Goal: Task Accomplishment & Management: Use online tool/utility

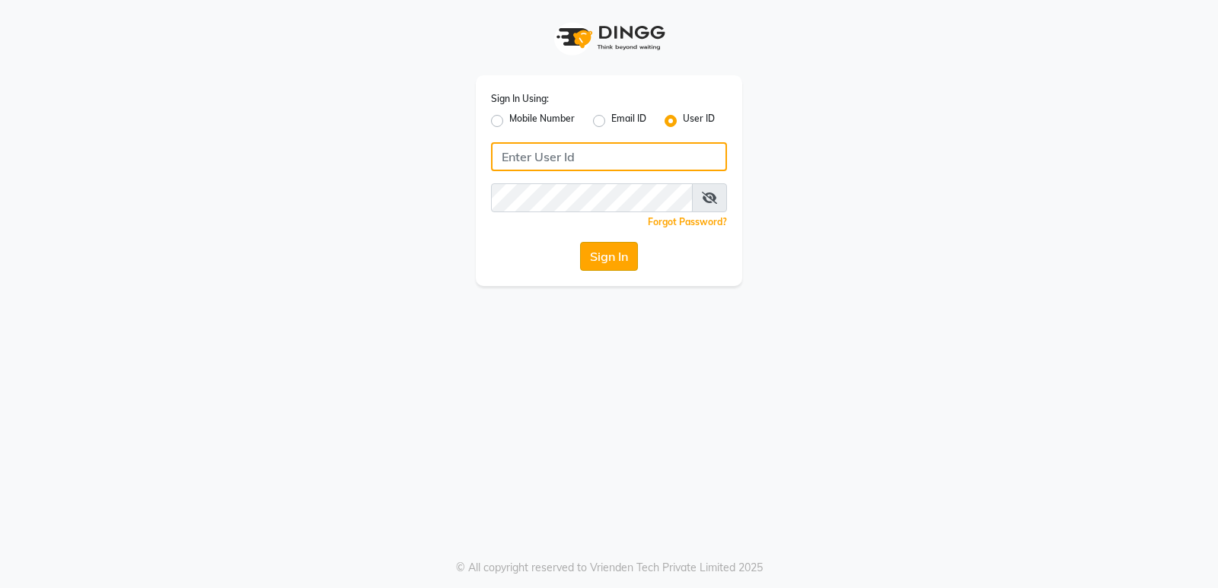
type input "Thebfs01"
click at [616, 263] on button "Sign In" at bounding box center [609, 256] width 58 height 29
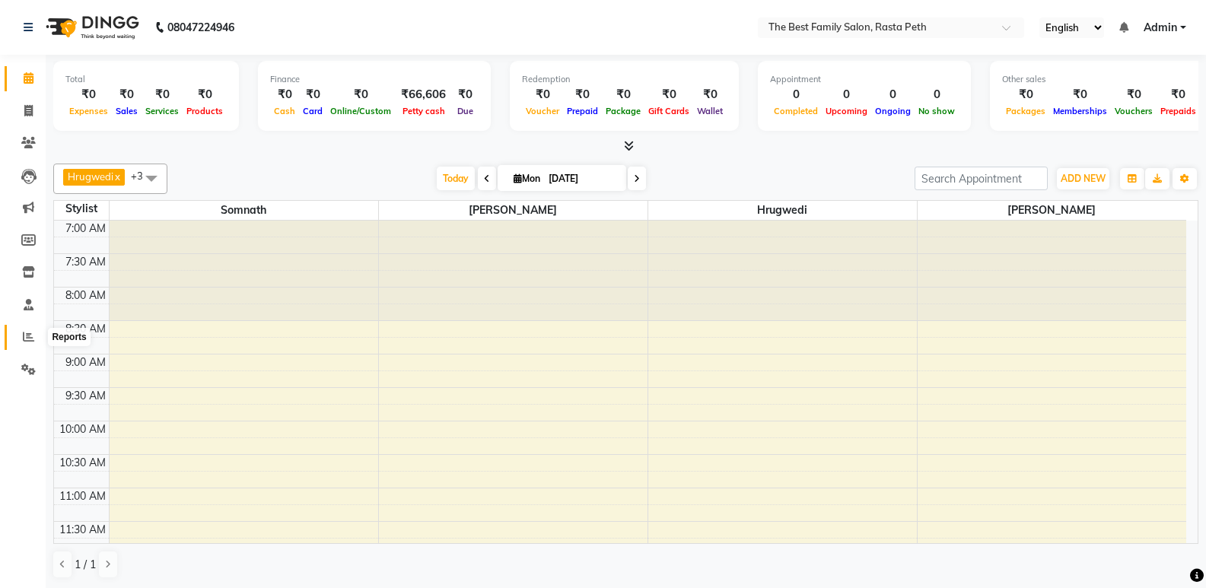
click at [29, 342] on span at bounding box center [28, 338] width 27 height 18
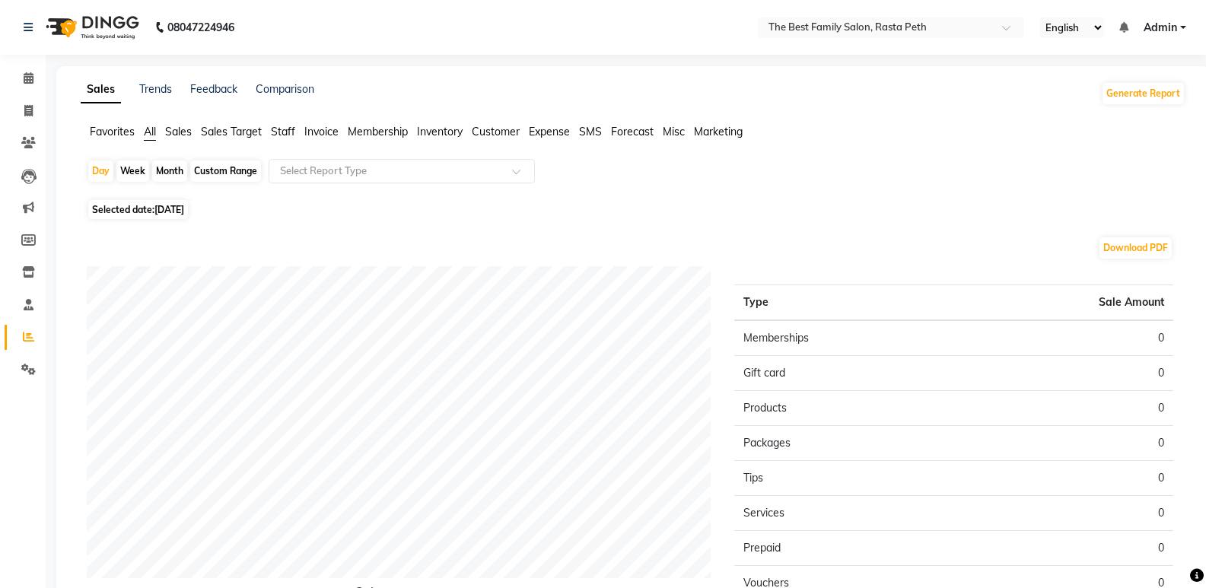
click at [180, 174] on div "Month" at bounding box center [169, 171] width 35 height 21
select select "9"
select select "2025"
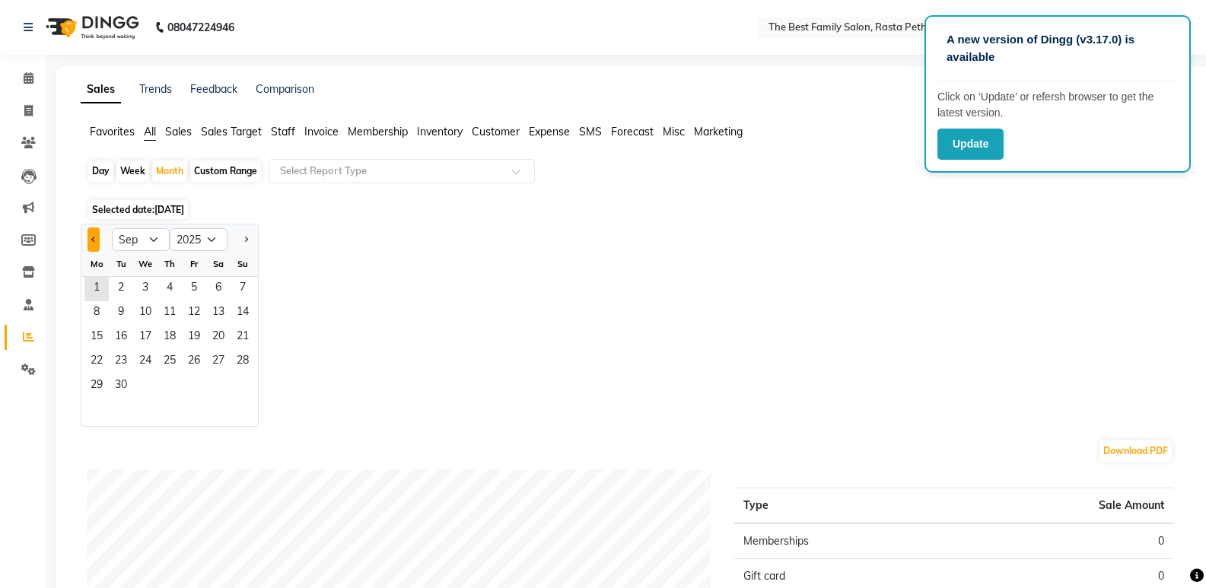
click at [92, 237] on button "Previous month" at bounding box center [94, 240] width 12 height 24
select select "8"
click at [189, 293] on span "1" at bounding box center [194, 289] width 24 height 24
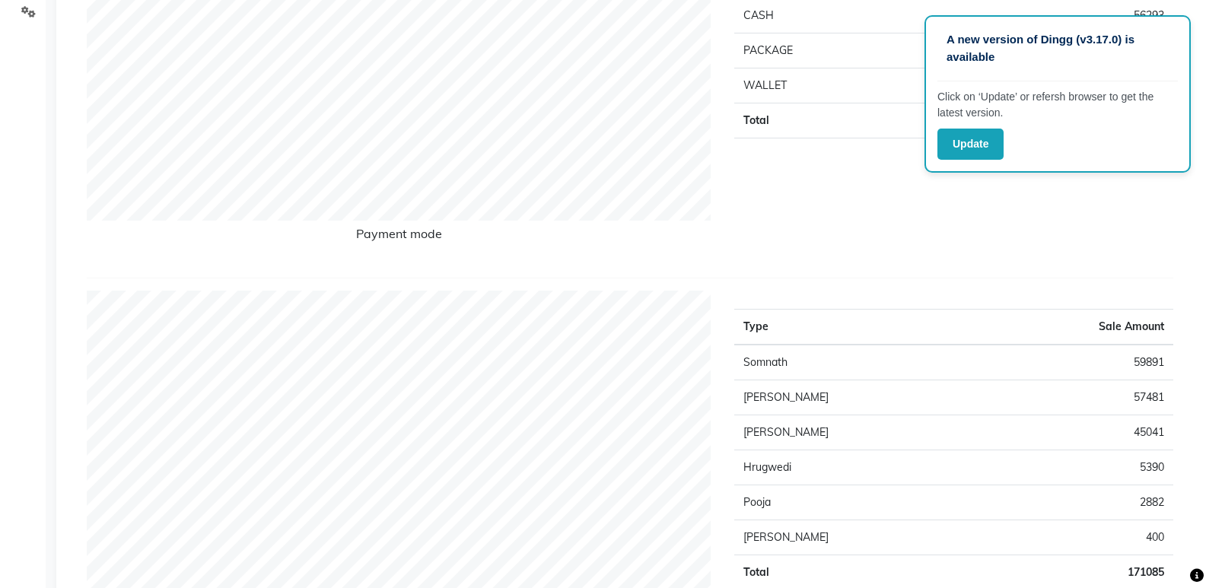
scroll to position [365, 0]
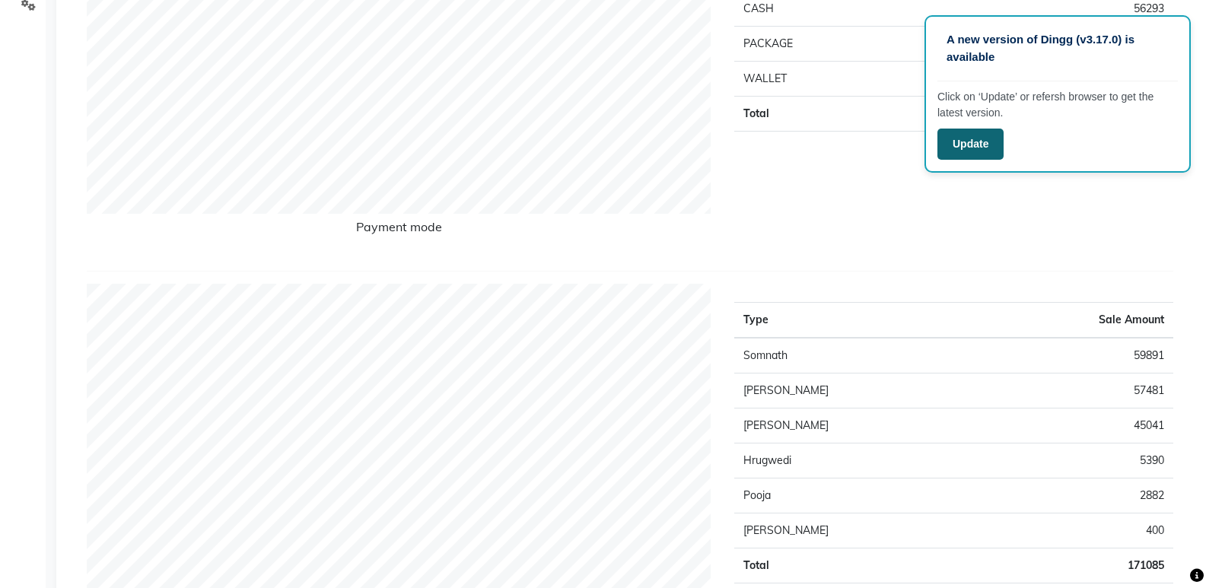
click at [962, 145] on button "Update" at bounding box center [971, 144] width 66 height 31
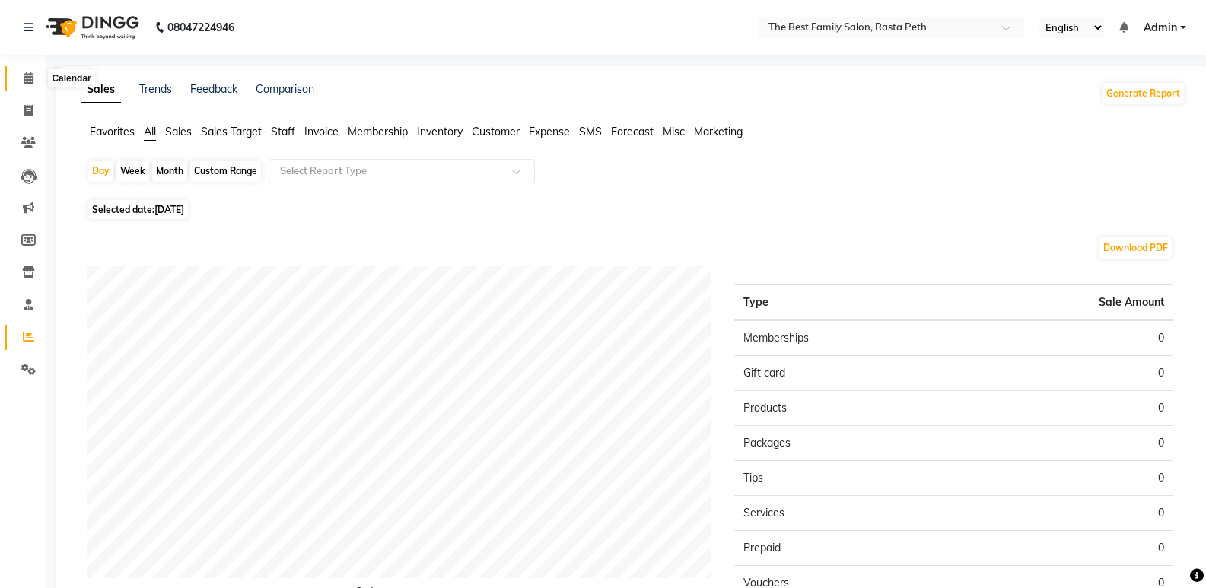
click at [29, 77] on icon at bounding box center [29, 77] width 10 height 11
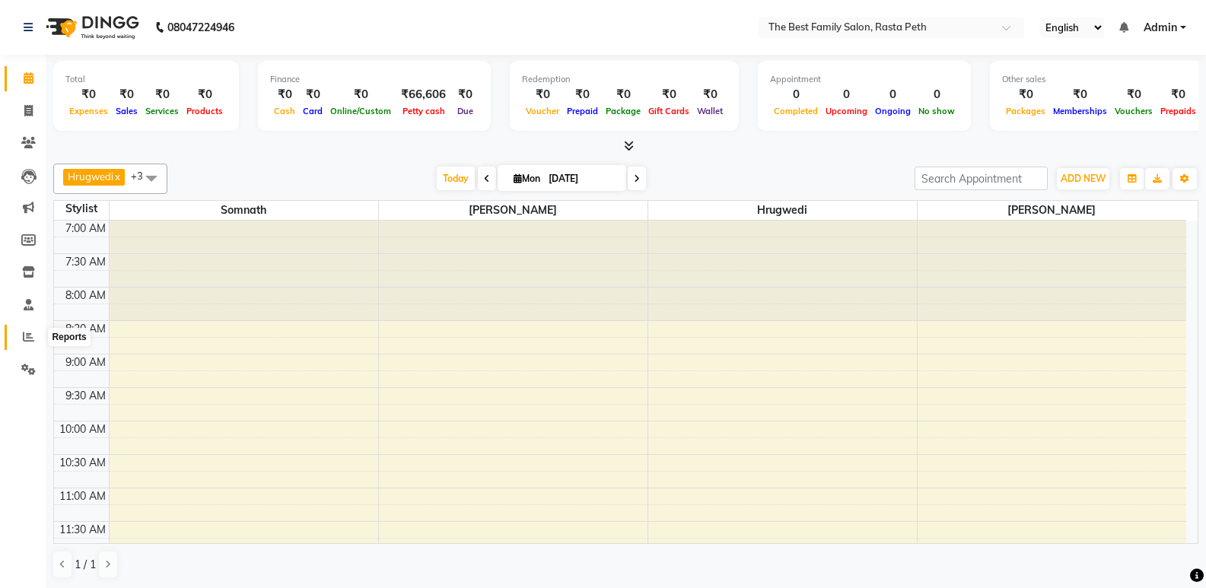
click at [28, 340] on icon at bounding box center [28, 336] width 11 height 11
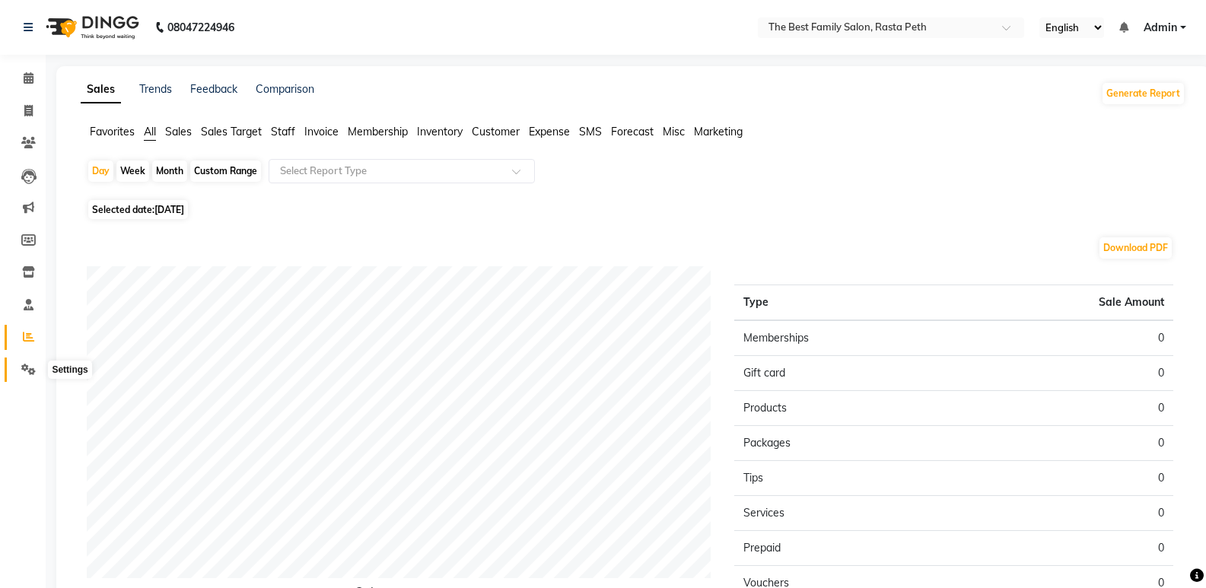
click at [33, 375] on span at bounding box center [28, 370] width 27 height 18
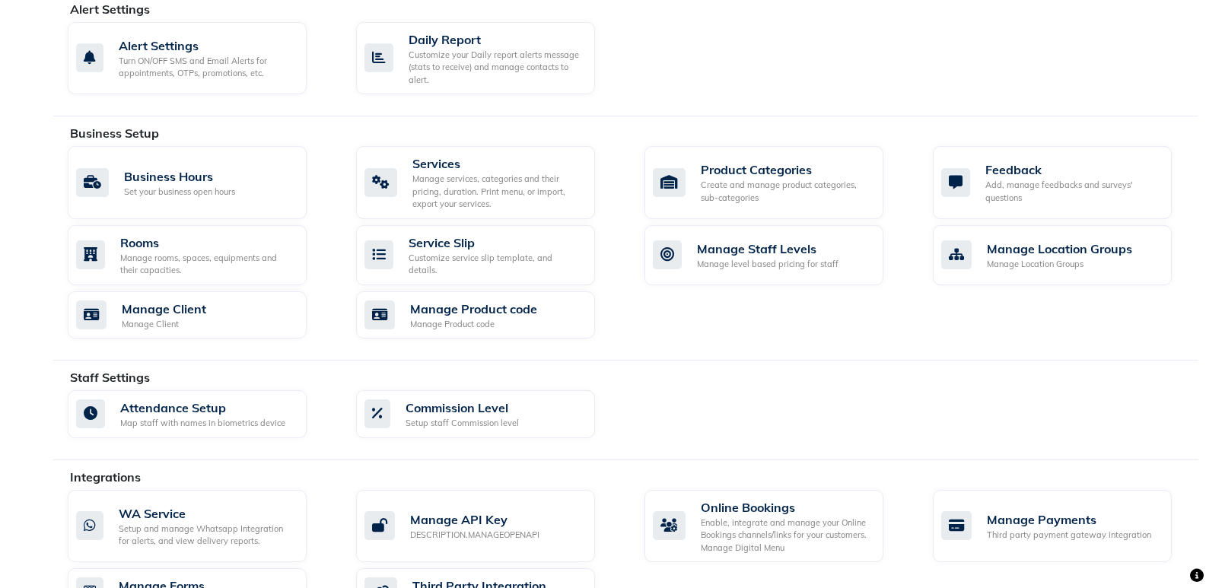
scroll to position [473, 0]
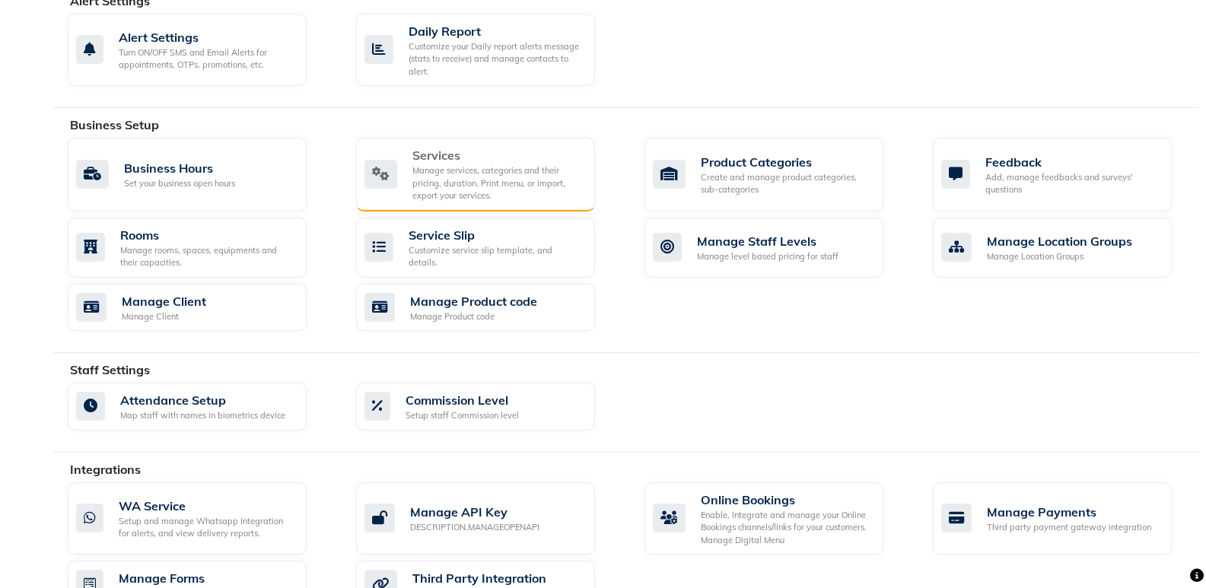
click at [467, 180] on div "Manage services, categories and their pricing, duration. Print menu, or import,…" at bounding box center [497, 183] width 170 height 38
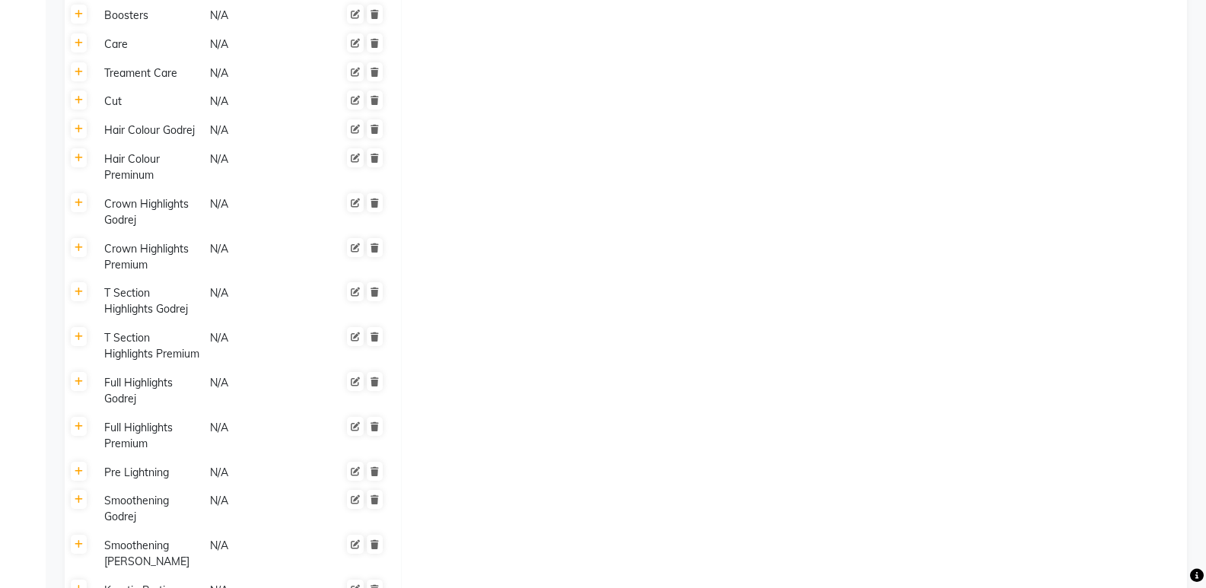
scroll to position [2342, 0]
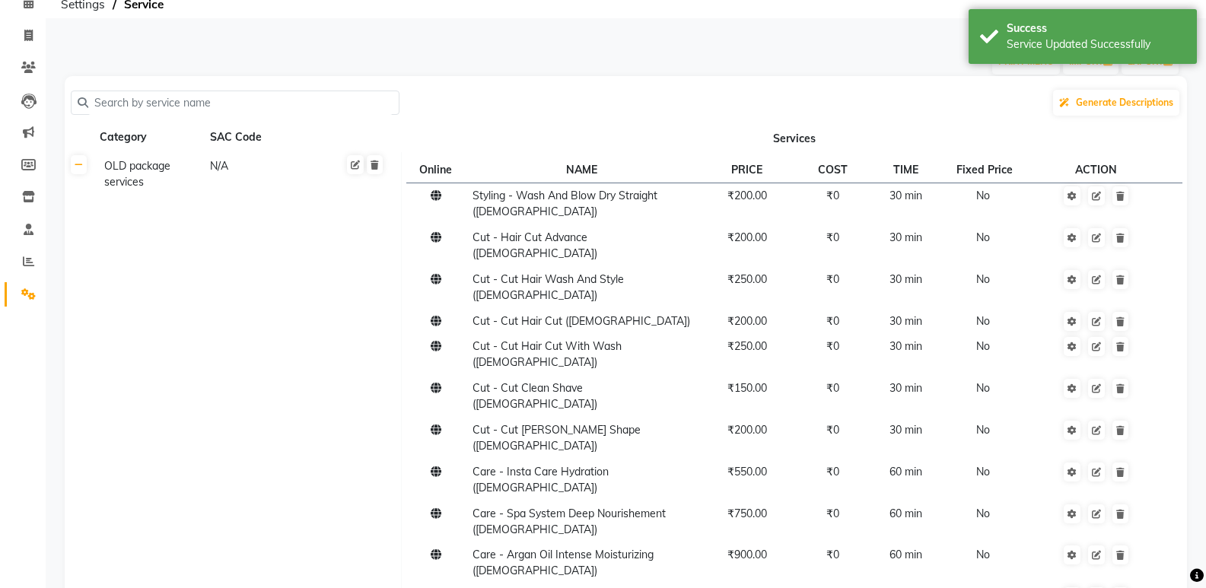
scroll to position [0, 0]
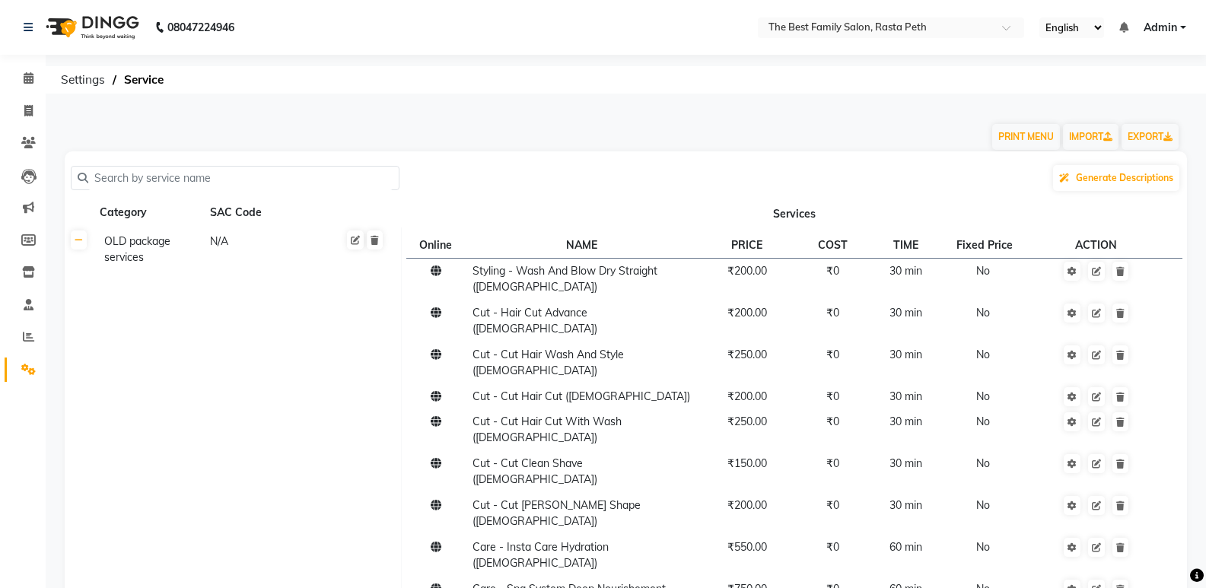
click at [97, 174] on input "text" at bounding box center [240, 179] width 304 height 24
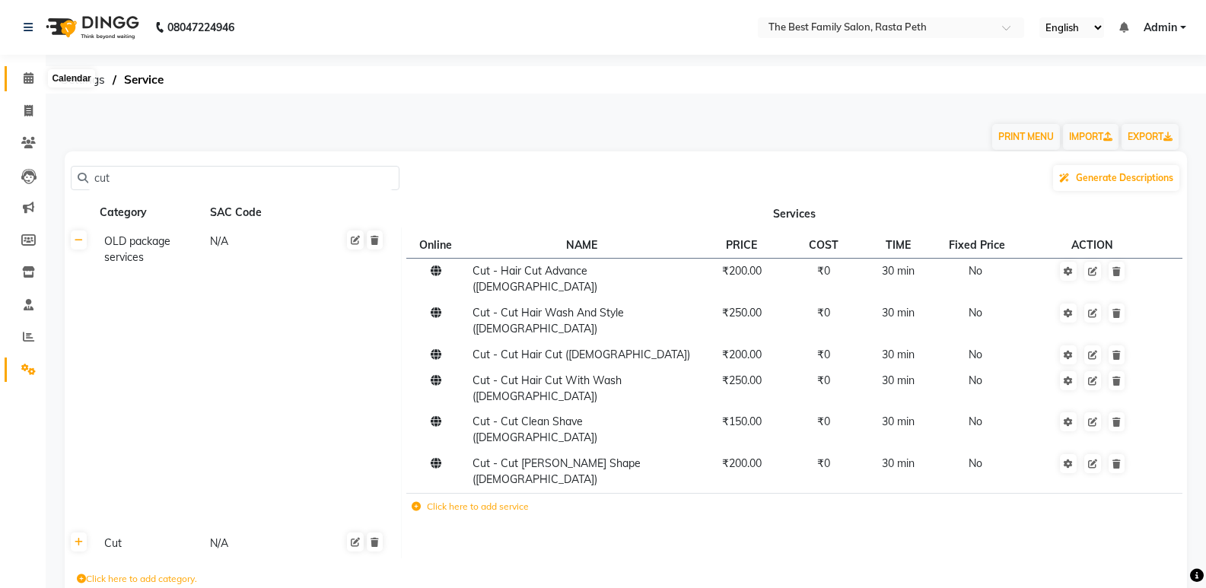
type input "cut"
click at [30, 81] on icon at bounding box center [29, 77] width 10 height 11
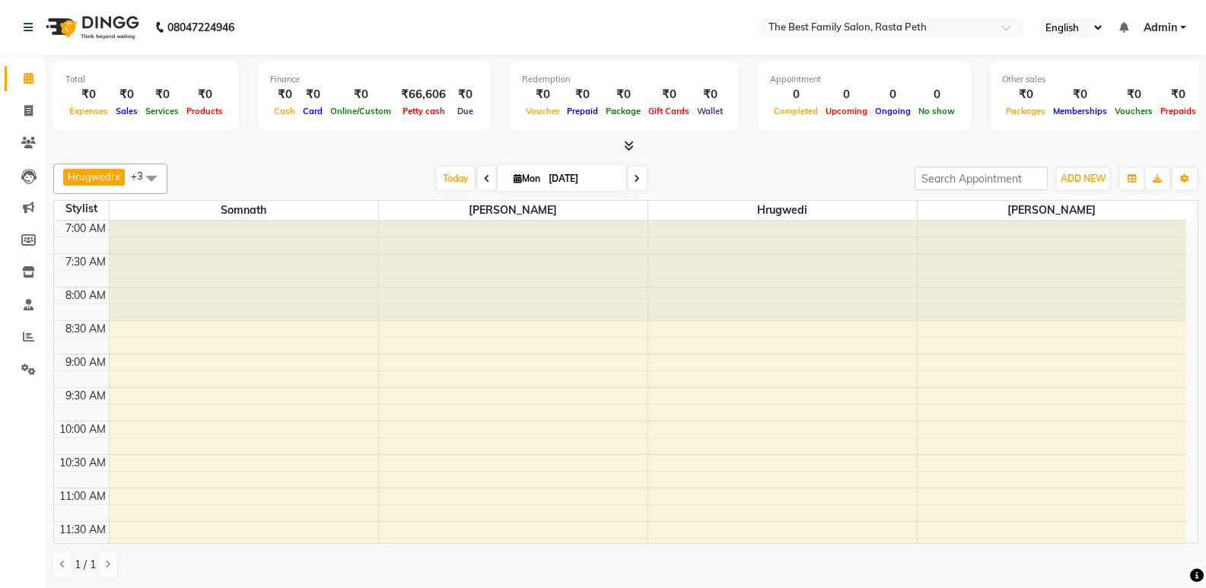
click at [150, 180] on span at bounding box center [151, 178] width 30 height 29
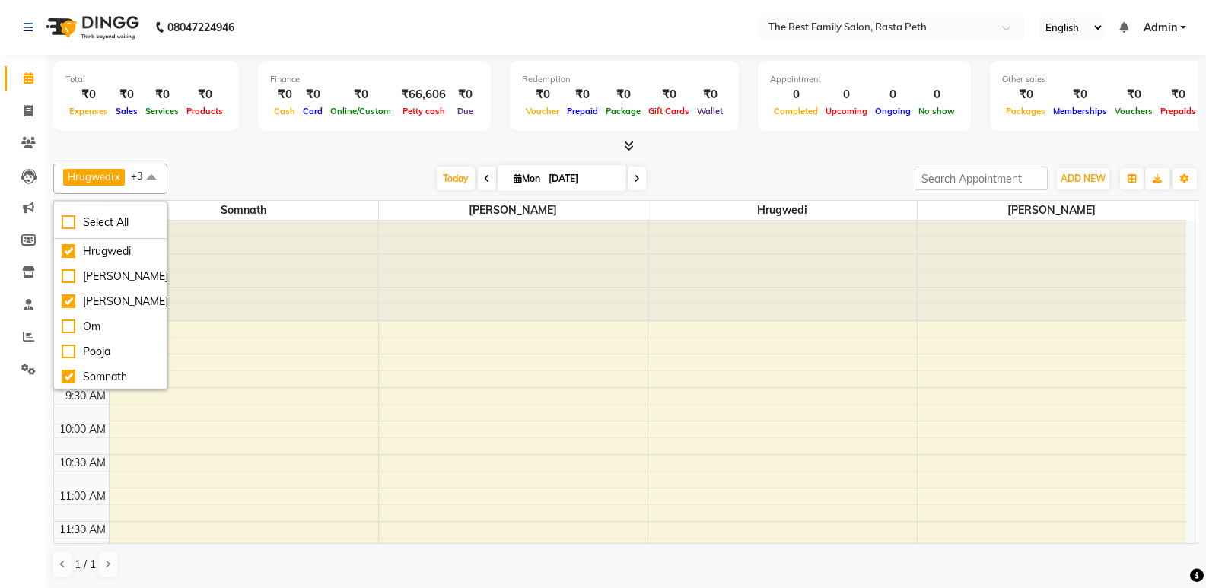
click at [150, 180] on span at bounding box center [151, 178] width 30 height 29
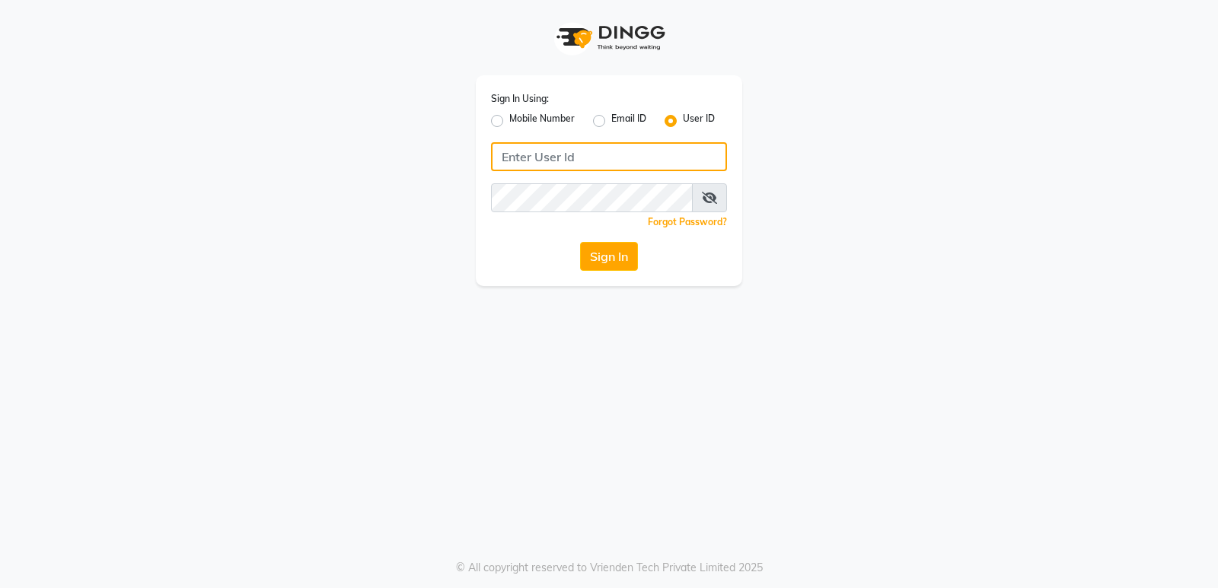
type input "Thebfs01"
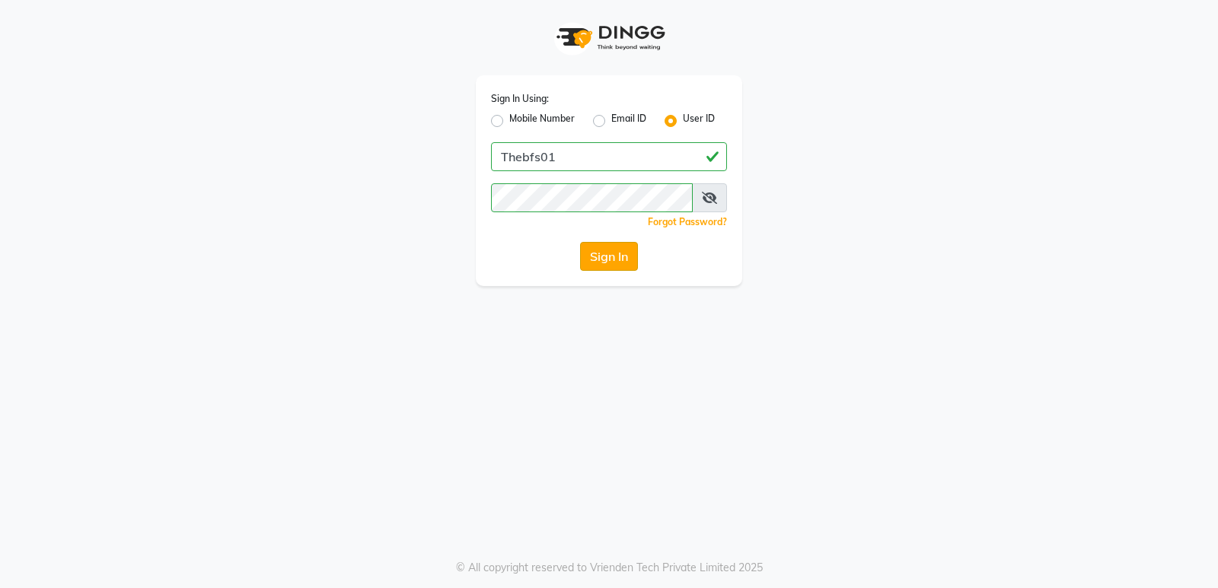
click at [593, 255] on button "Sign In" at bounding box center [609, 256] width 58 height 29
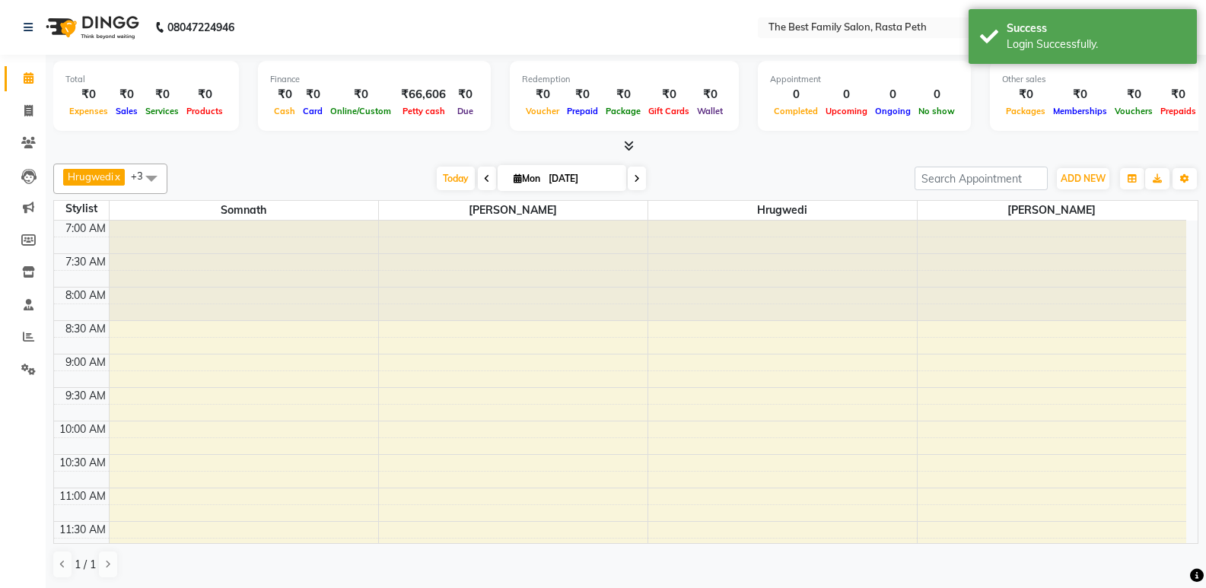
click at [1008, 271] on div at bounding box center [1052, 271] width 269 height 100
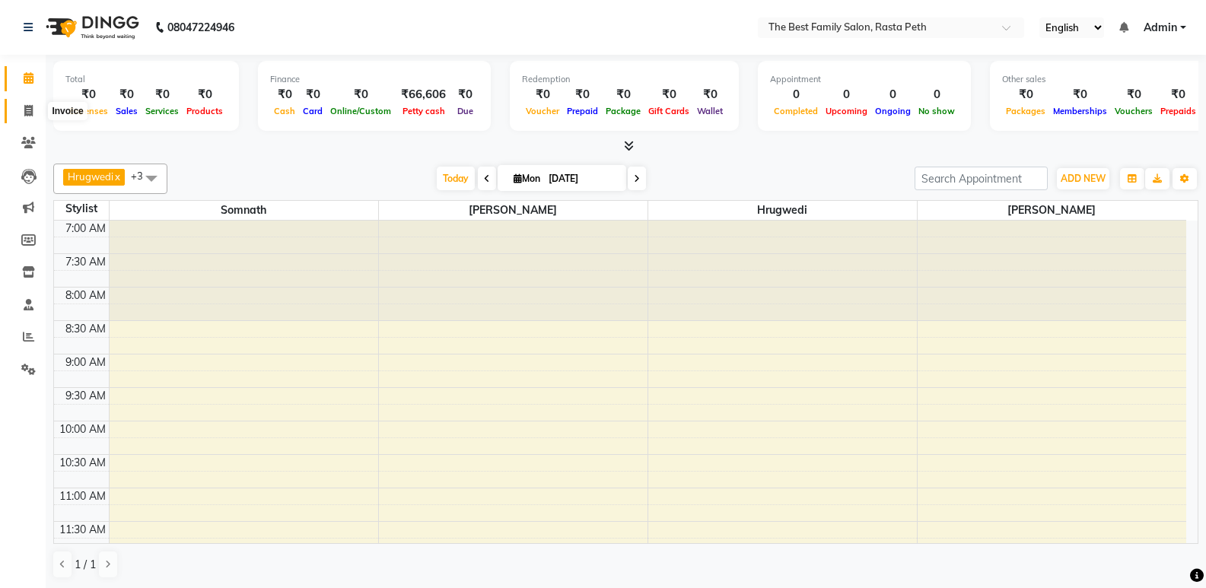
click at [32, 112] on icon at bounding box center [28, 110] width 8 height 11
select select "6744"
select select "service"
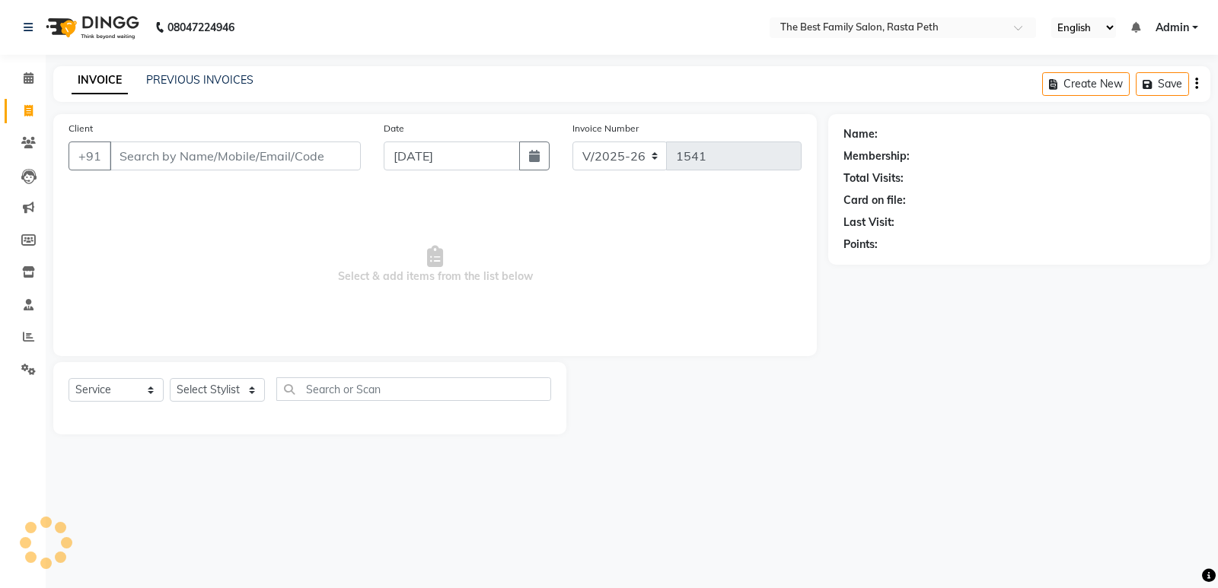
click at [133, 158] on input "Client" at bounding box center [235, 156] width 251 height 29
type input "pankudi wagh"
click at [342, 152] on span "Add Client" at bounding box center [321, 155] width 60 height 15
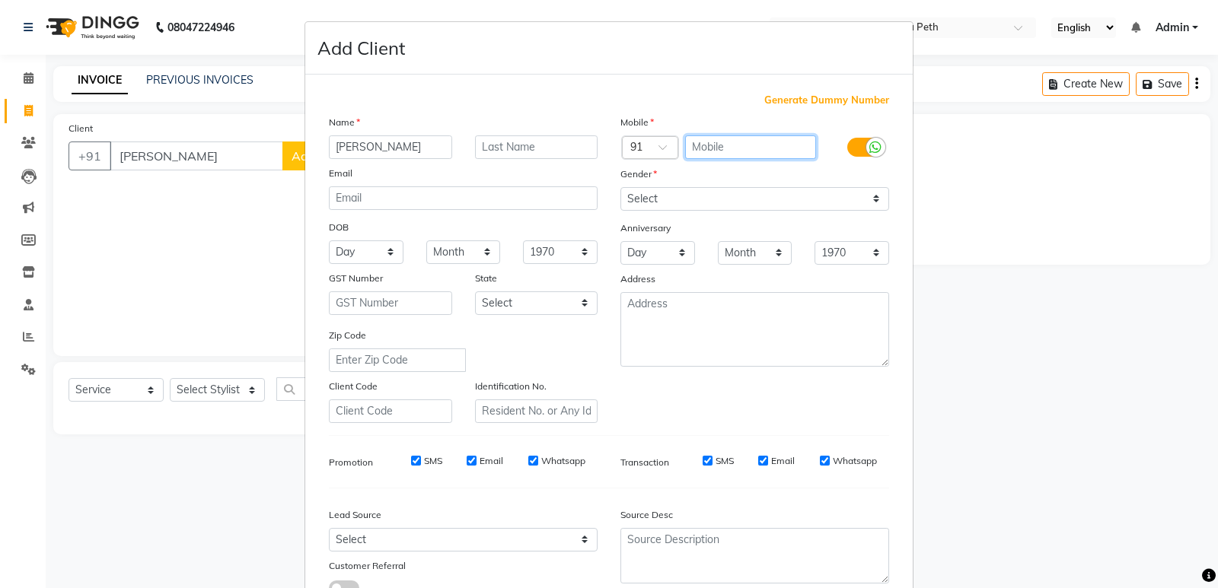
click at [702, 139] on input "text" at bounding box center [751, 147] width 132 height 24
type input "9623065160"
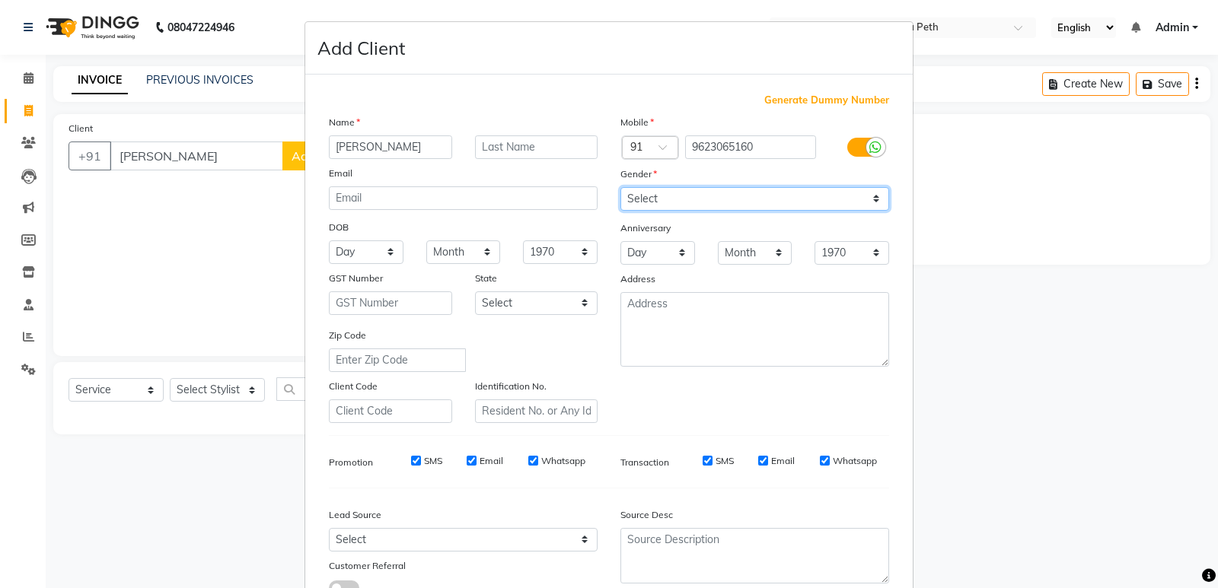
click at [722, 193] on select "Select Male Female Other Prefer Not To Say" at bounding box center [754, 199] width 269 height 24
select select "female"
click at [620, 187] on select "Select Male Female Other Prefer Not To Say" at bounding box center [754, 199] width 269 height 24
drag, startPoint x: 1198, startPoint y: 551, endPoint x: 1215, endPoint y: 546, distance: 17.6
click at [1215, 546] on ngb-modal-window "Add Client Generate Dummy Number Name pankudi wagh Email DOB Day 01 02 03 04 05…" at bounding box center [609, 294] width 1218 height 588
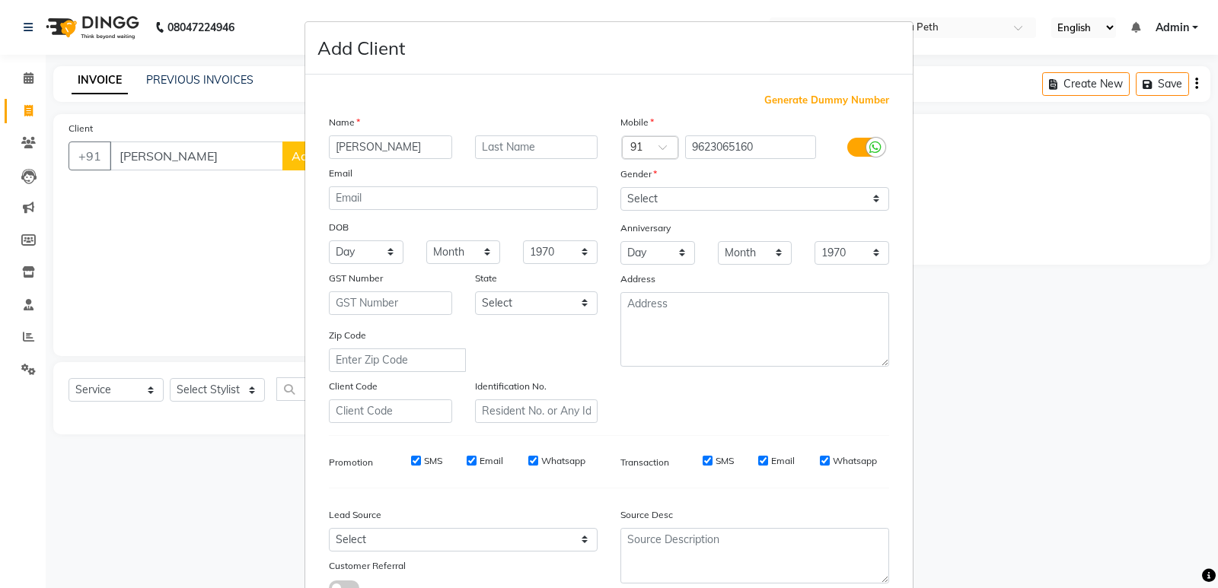
scroll to position [114, 0]
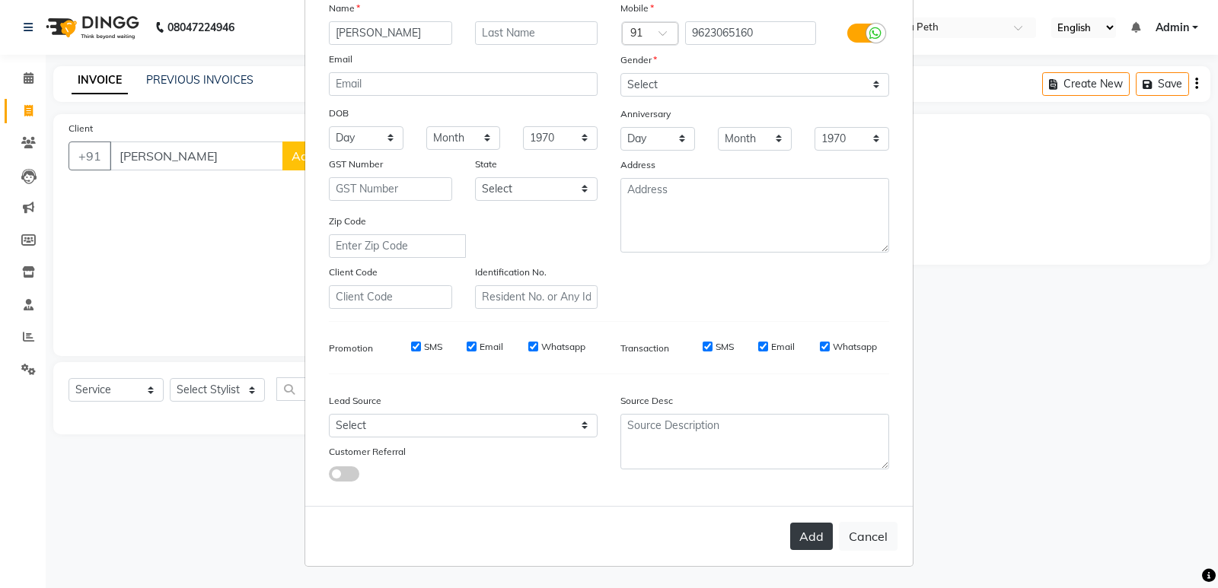
click at [807, 534] on button "Add" at bounding box center [811, 536] width 43 height 27
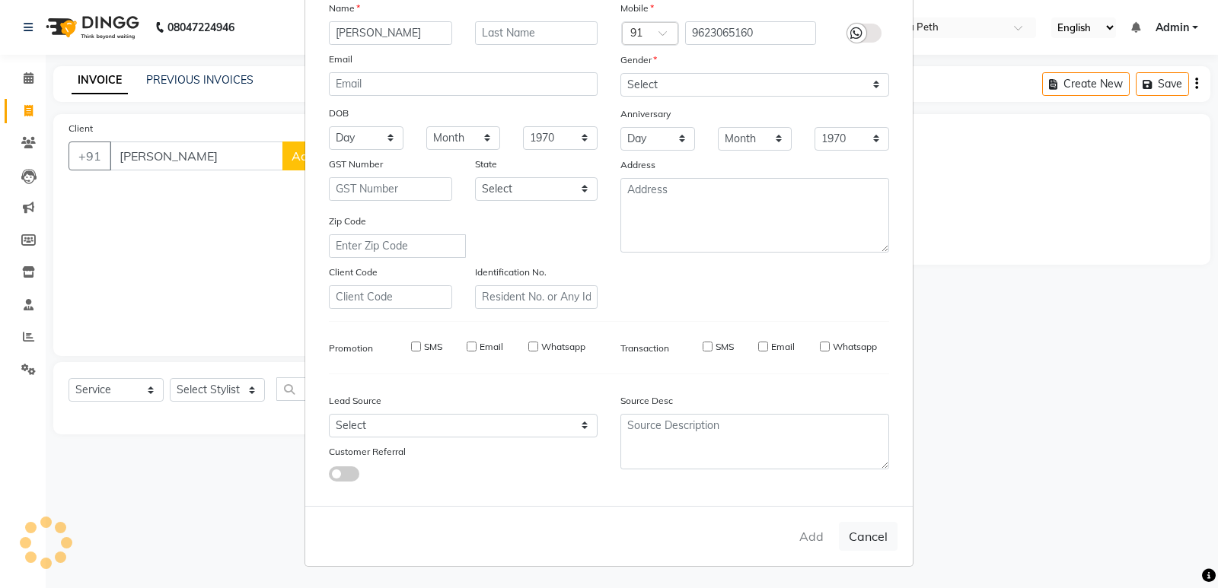
type input "9623065160"
select select
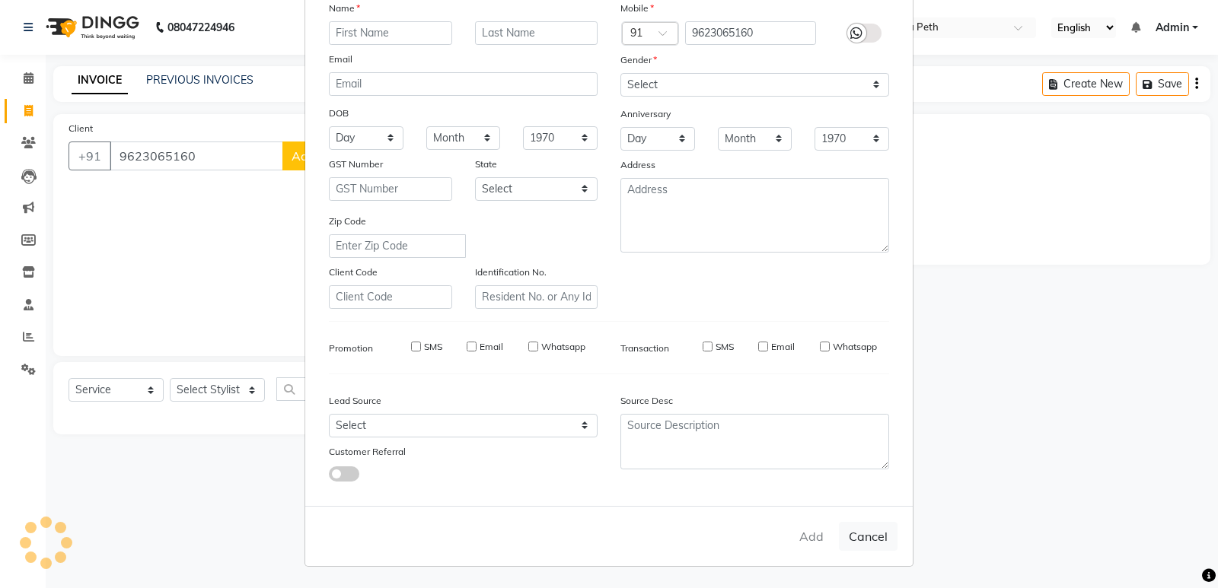
select select
checkbox input "false"
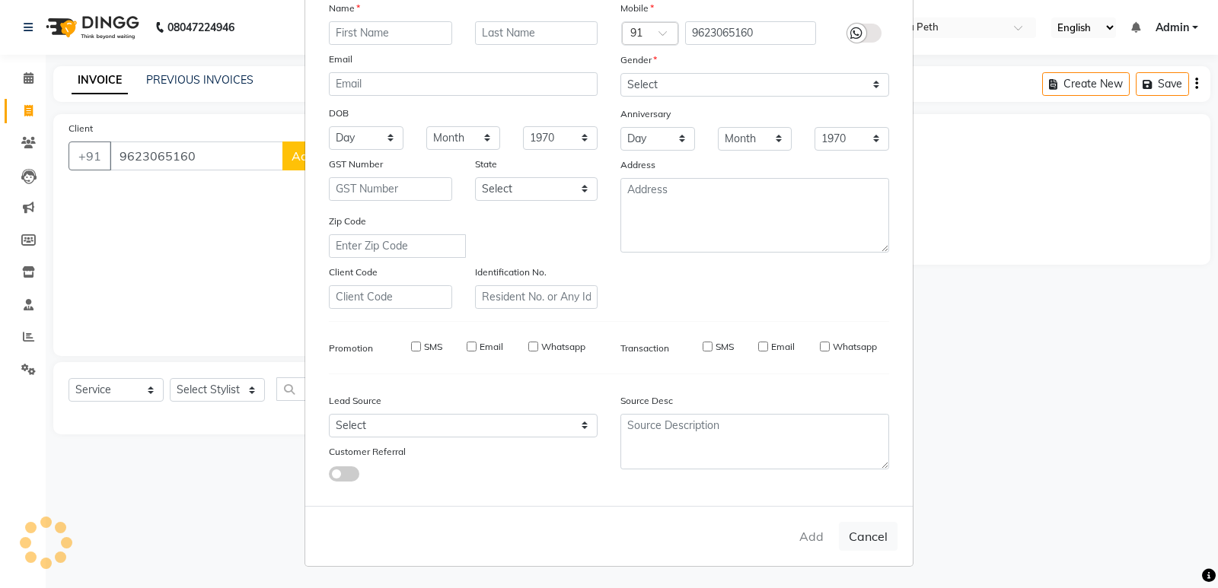
checkbox input "false"
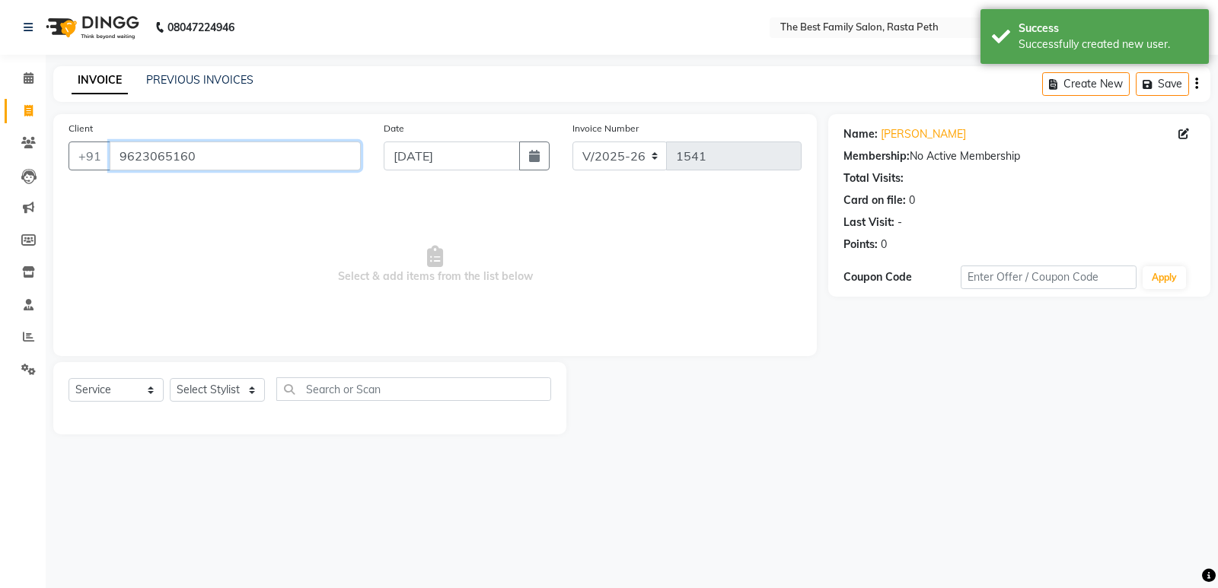
click at [336, 143] on input "9623065160" at bounding box center [235, 156] width 251 height 29
click at [315, 149] on input "9623065160" at bounding box center [235, 156] width 251 height 29
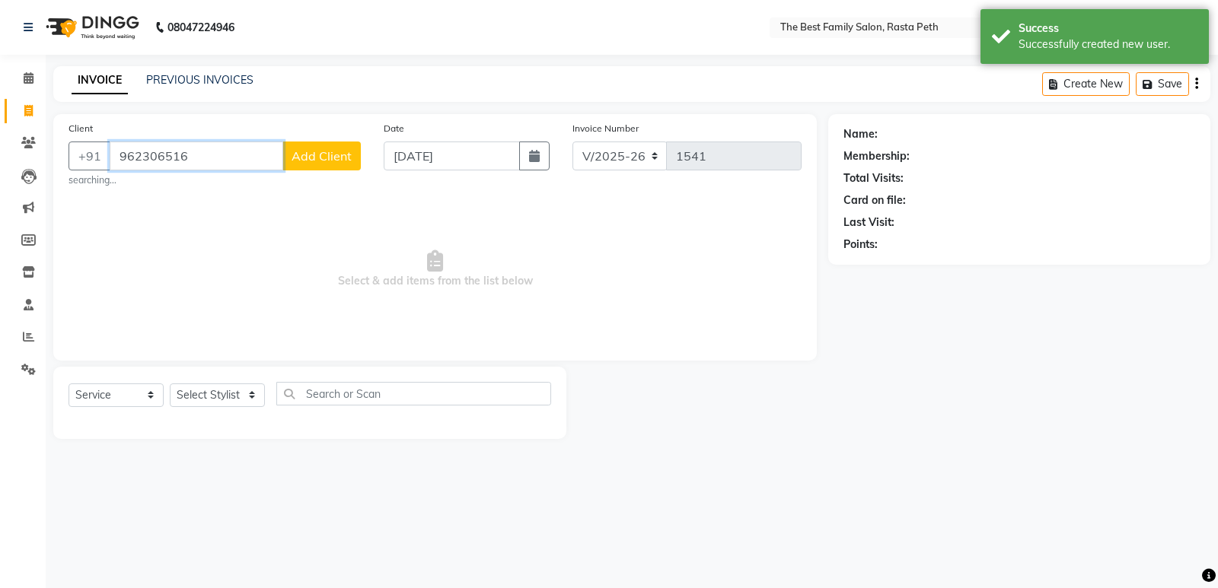
type input "962306516"
click at [315, 149] on span "Add Client" at bounding box center [321, 155] width 60 height 15
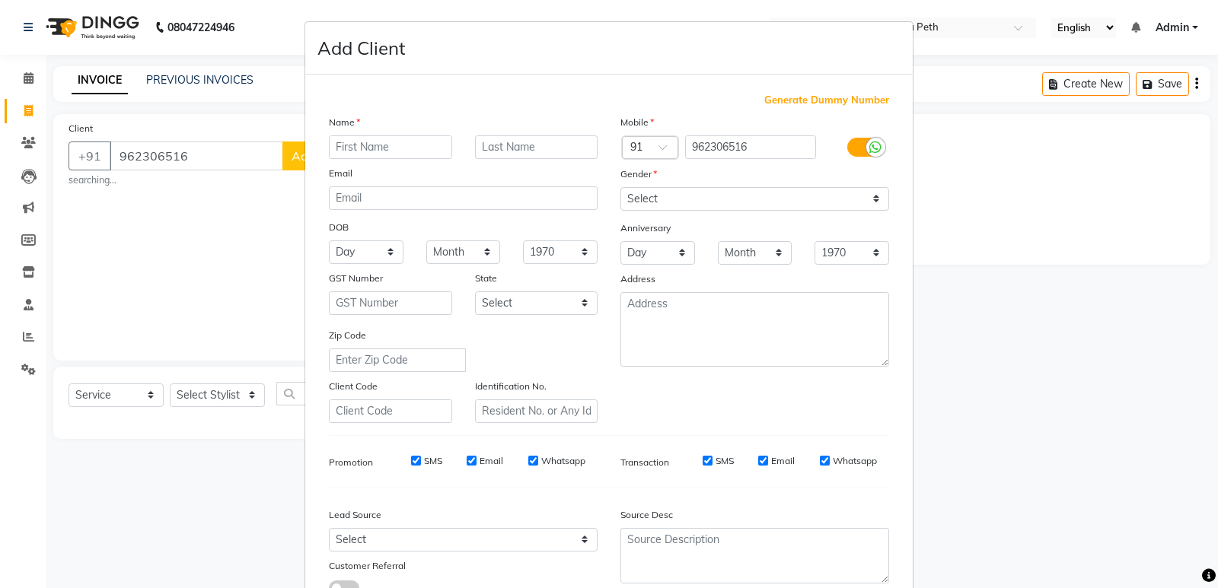
click at [258, 218] on ngb-modal-window "Add Client Generate Dummy Number Name Email DOB Day 01 02 03 04 05 06 07 08 09 …" at bounding box center [609, 294] width 1218 height 588
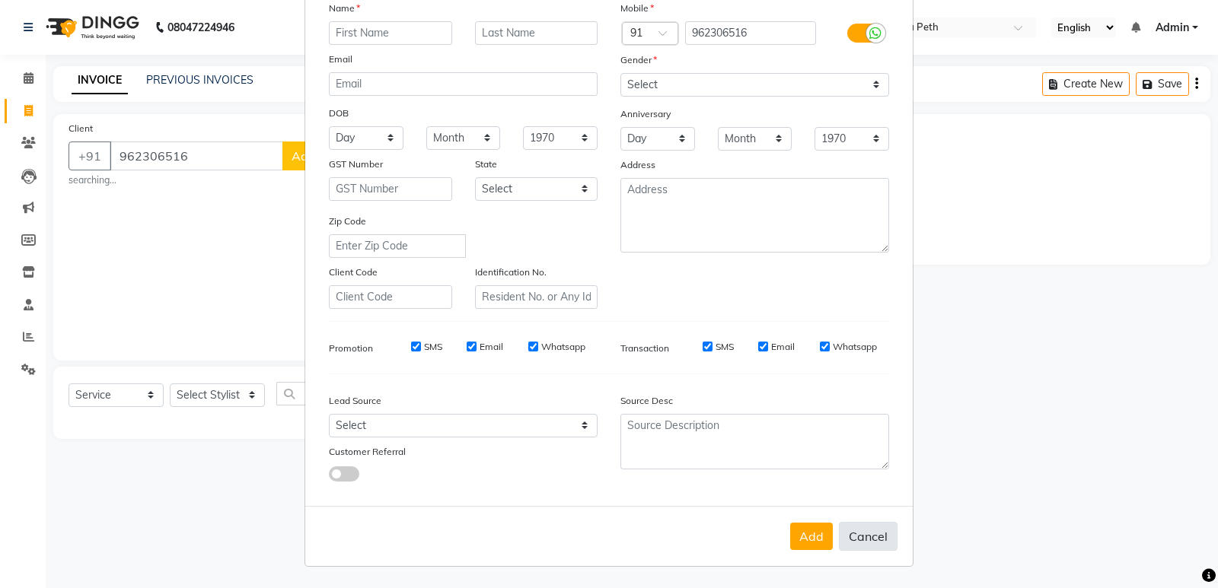
click at [869, 537] on button "Cancel" at bounding box center [868, 536] width 59 height 29
select select
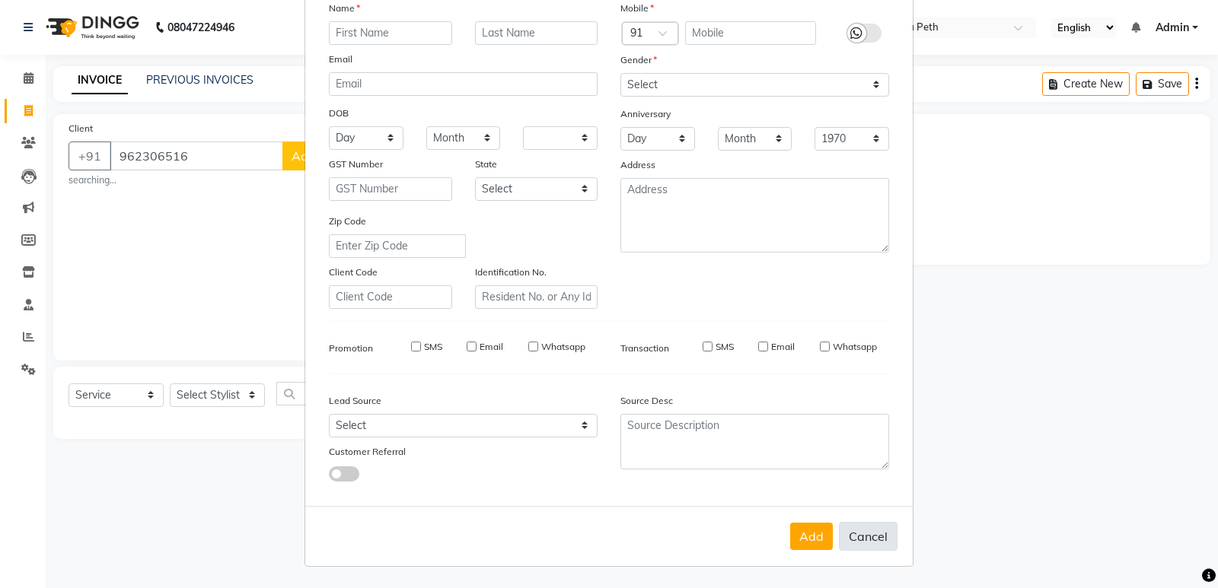
select select
checkbox input "false"
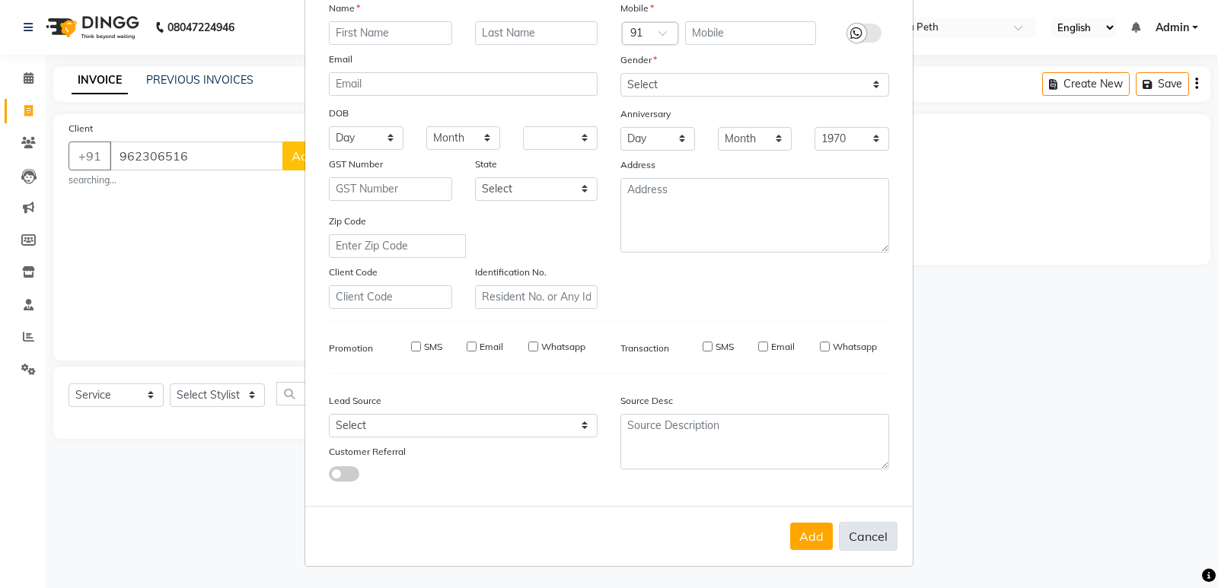
checkbox input "false"
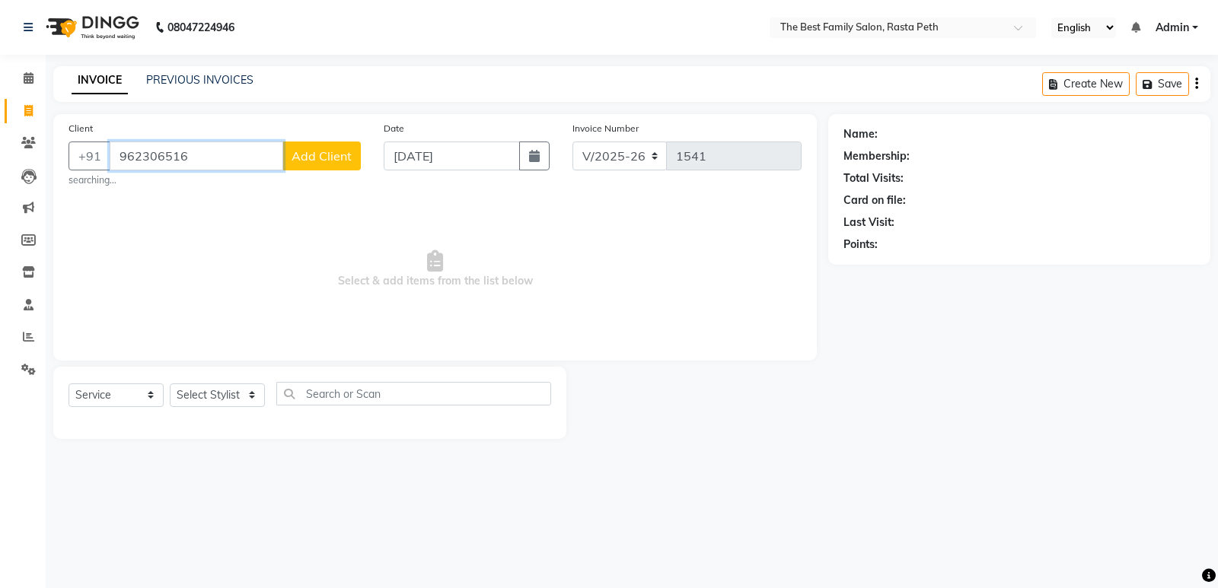
click at [253, 146] on input "962306516" at bounding box center [197, 156] width 174 height 29
type input "9"
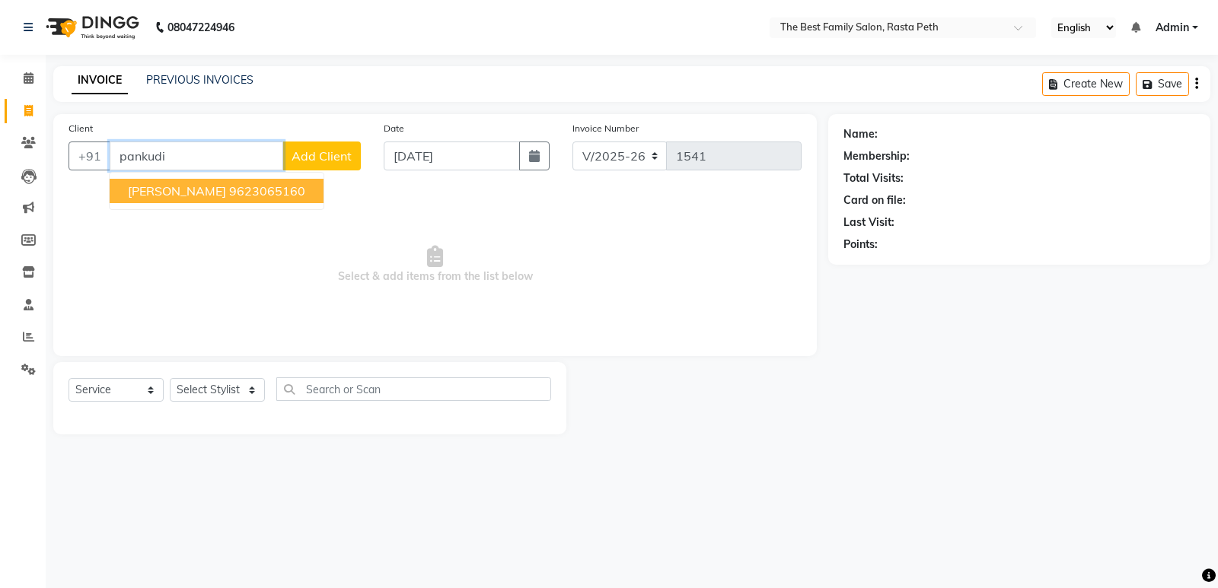
click at [184, 199] on button "pankudi wagh 9623065160" at bounding box center [217, 191] width 214 height 24
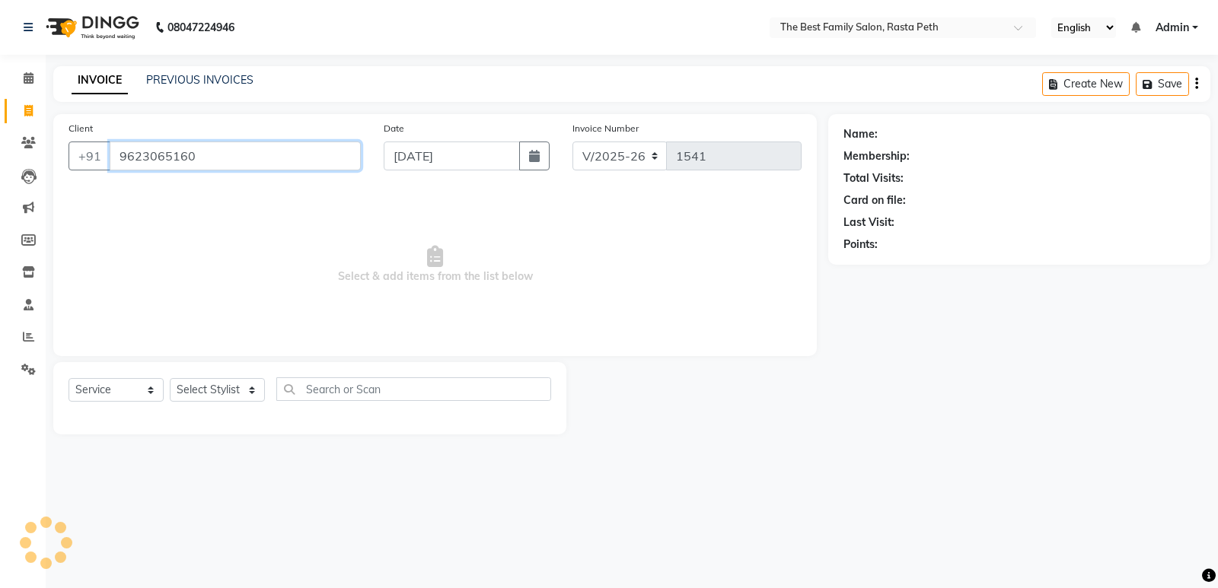
type input "9623065160"
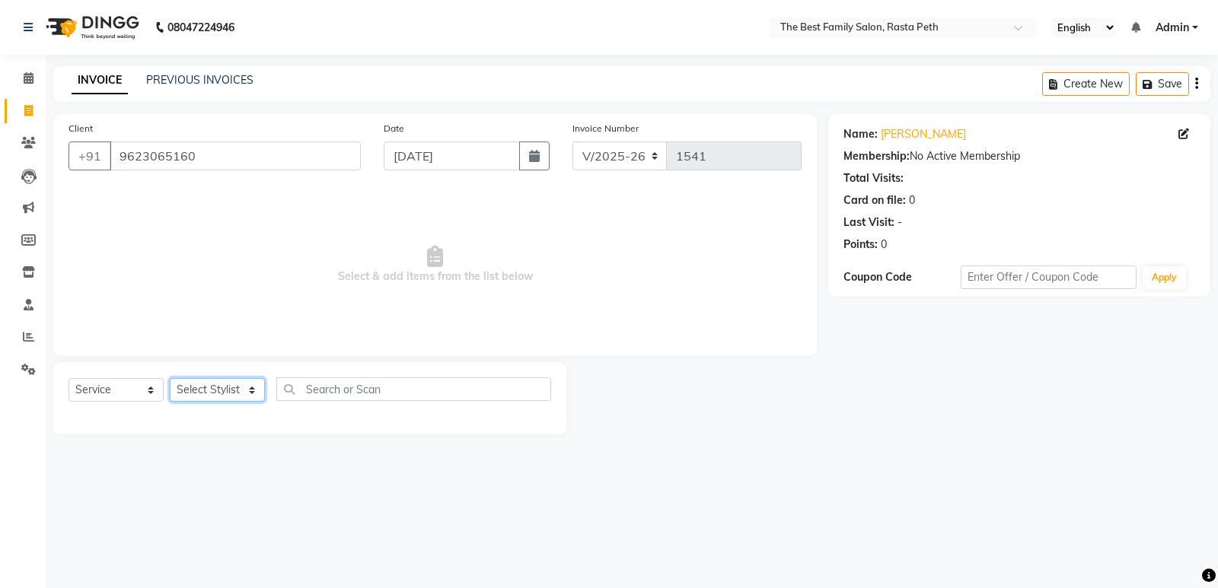
click at [231, 393] on select "Select Stylist Hrugwedi Krunal Namrata Shinde Om Other Pooja Somnath Viraj Raut" at bounding box center [217, 390] width 95 height 24
select select "85213"
click at [170, 378] on select "Select Stylist Hrugwedi Krunal Namrata Shinde Om Other Pooja Somnath Viraj Raut" at bounding box center [217, 390] width 95 height 24
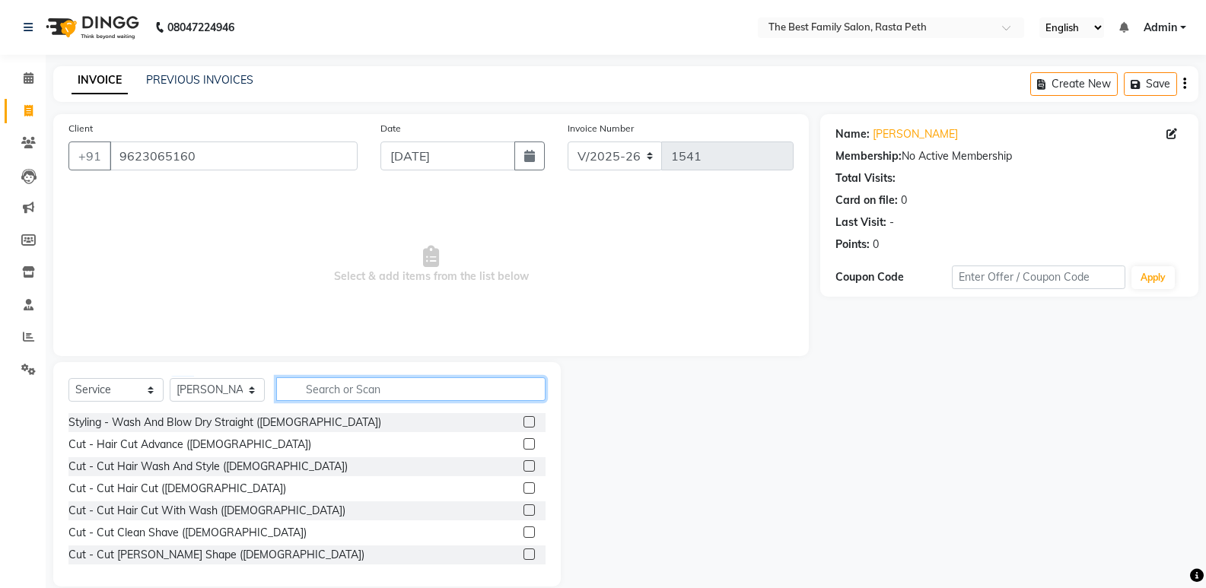
click at [314, 393] on input "text" at bounding box center [410, 389] width 269 height 24
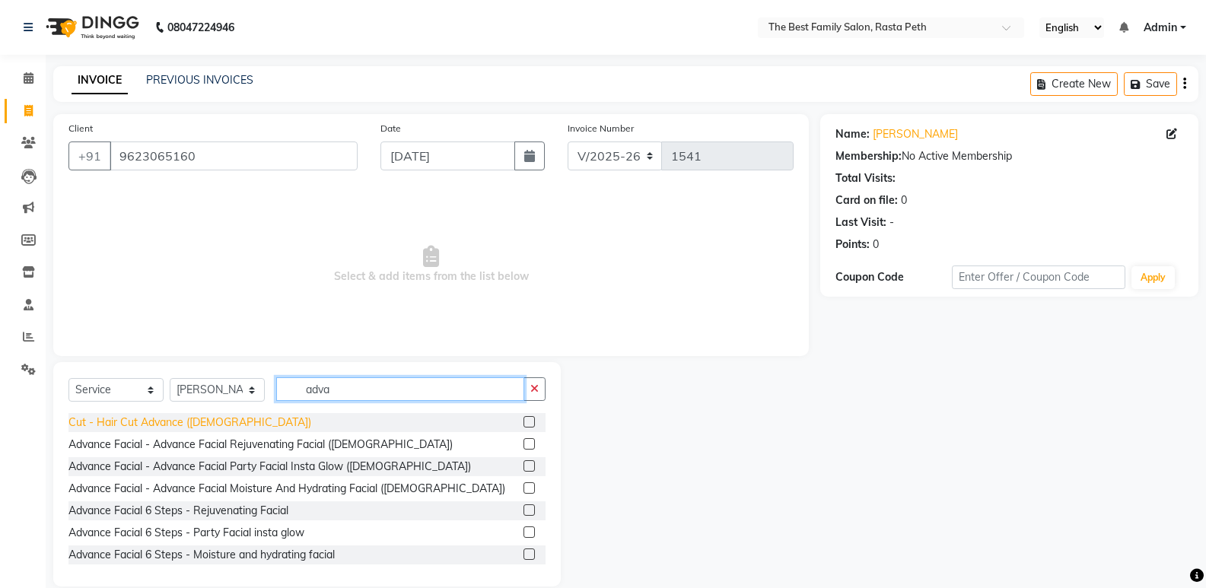
type input "adva"
click at [132, 425] on div "Cut - Hair Cut Advance (female)" at bounding box center [189, 423] width 243 height 16
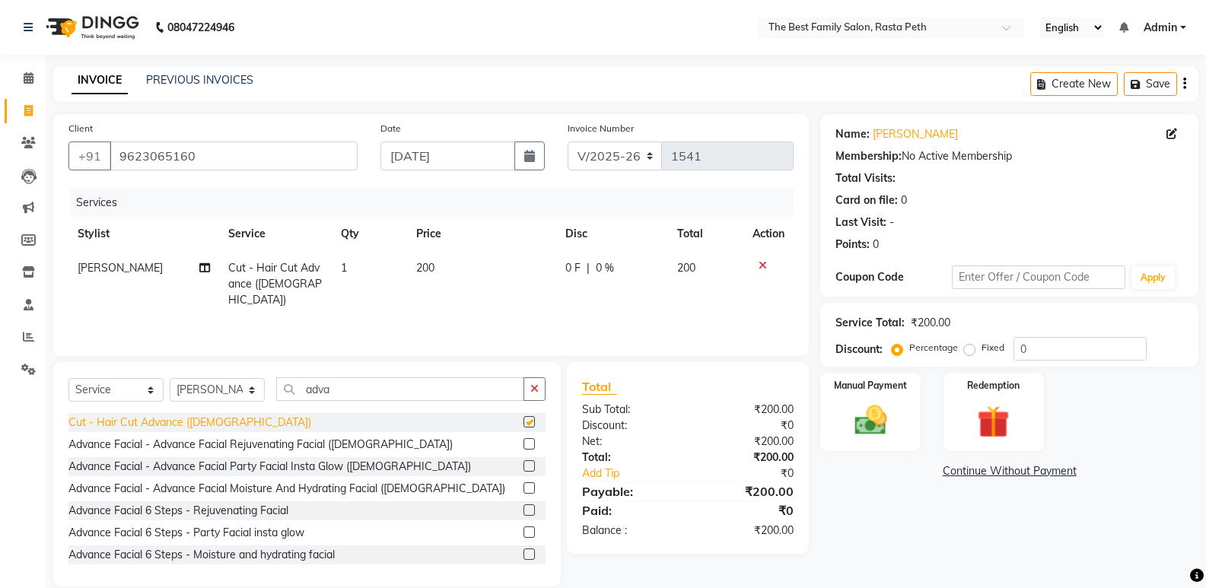
checkbox input "false"
click at [763, 266] on icon at bounding box center [763, 265] width 8 height 11
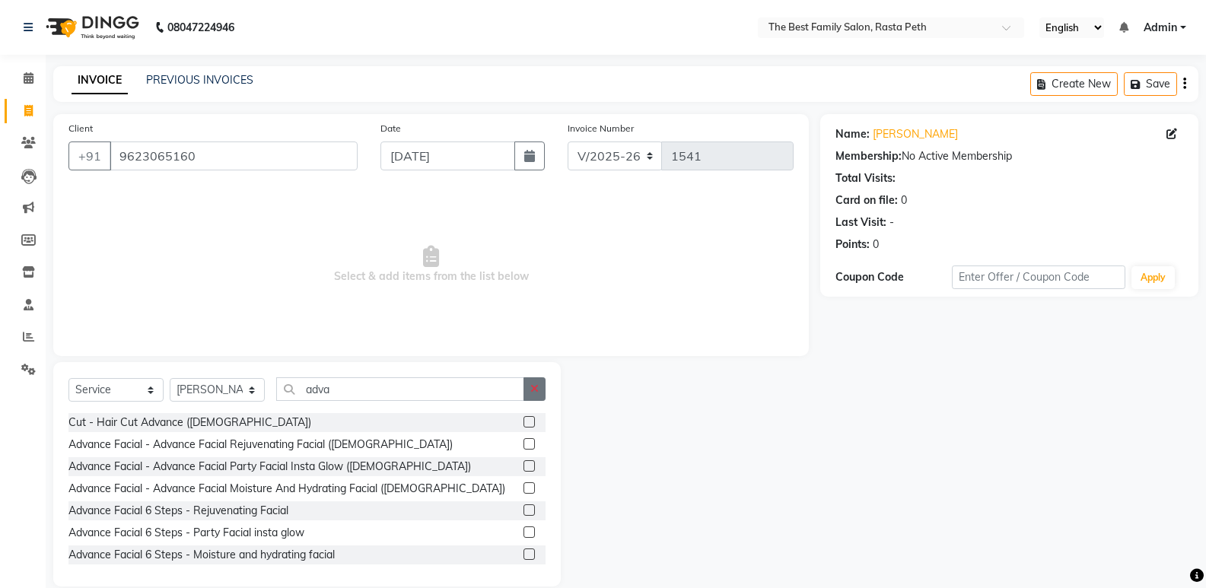
click at [545, 397] on button "button" at bounding box center [535, 389] width 22 height 24
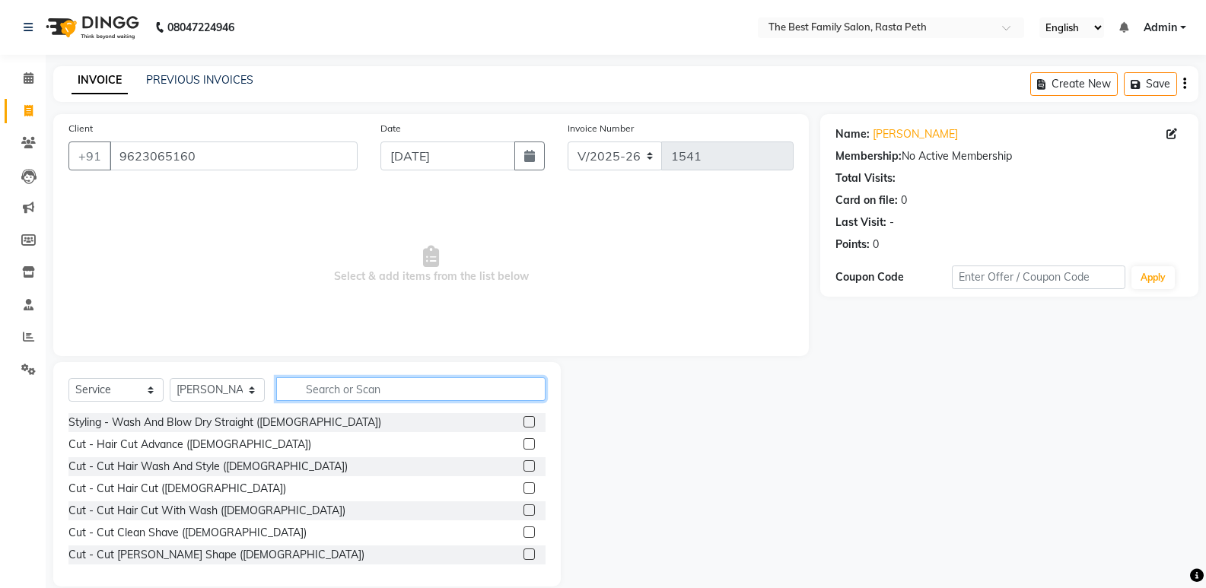
click at [479, 393] on input "text" at bounding box center [410, 389] width 269 height 24
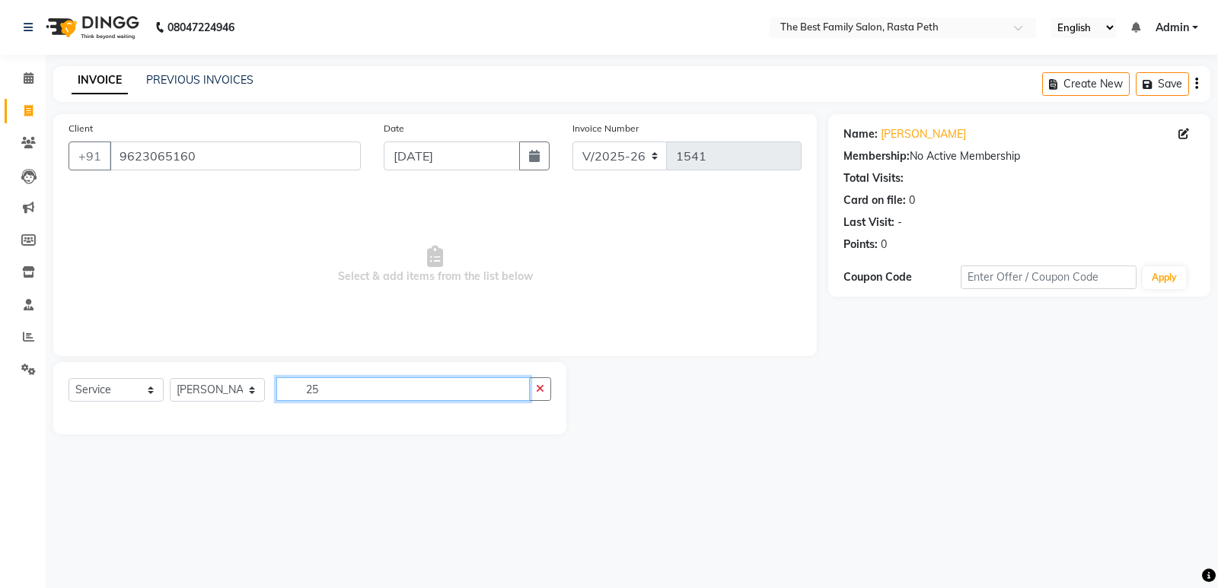
type input "2"
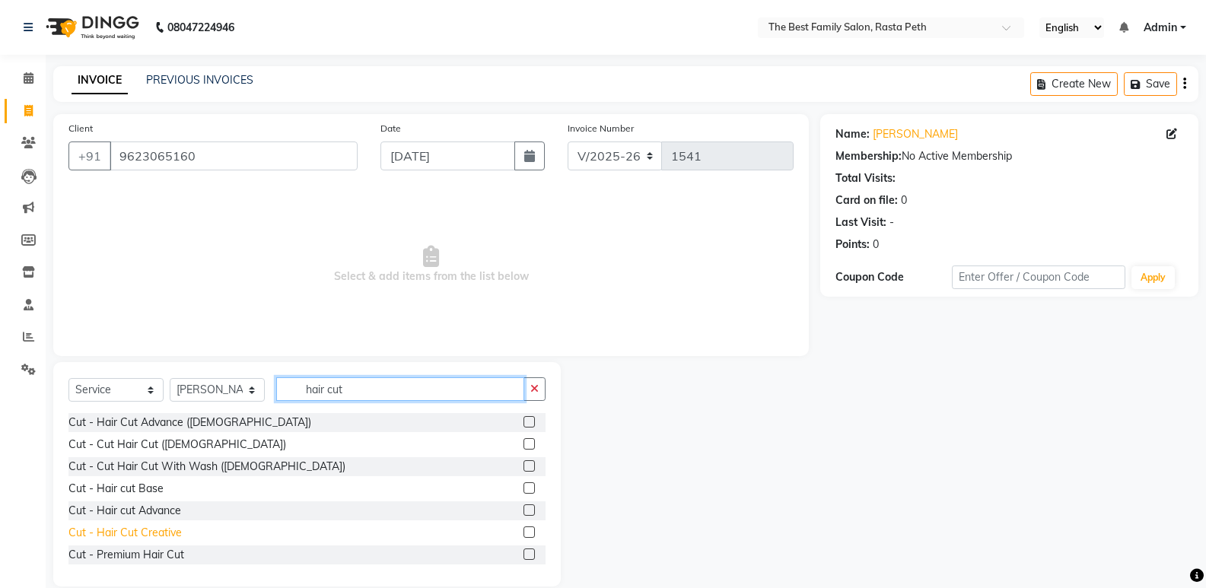
type input "hair cut"
click at [129, 530] on div "Cut - Hair Cut Creative" at bounding box center [124, 533] width 113 height 16
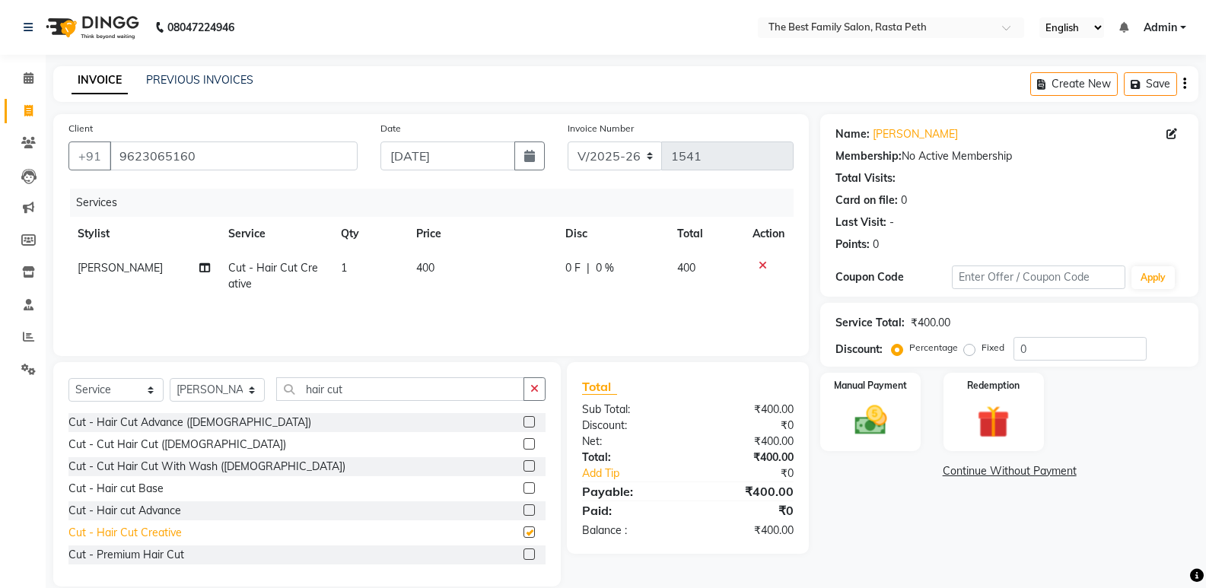
checkbox input "false"
click at [760, 269] on icon at bounding box center [763, 265] width 8 height 11
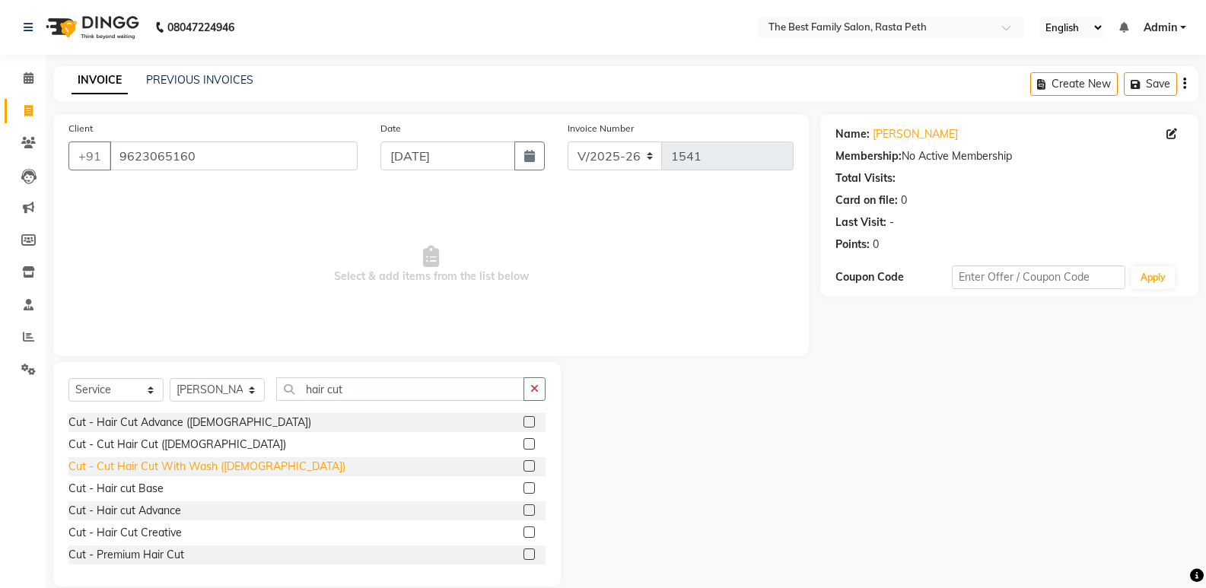
click at [172, 467] on div "Cut - Cut Hair Cut With Wash (Male)" at bounding box center [206, 467] width 277 height 16
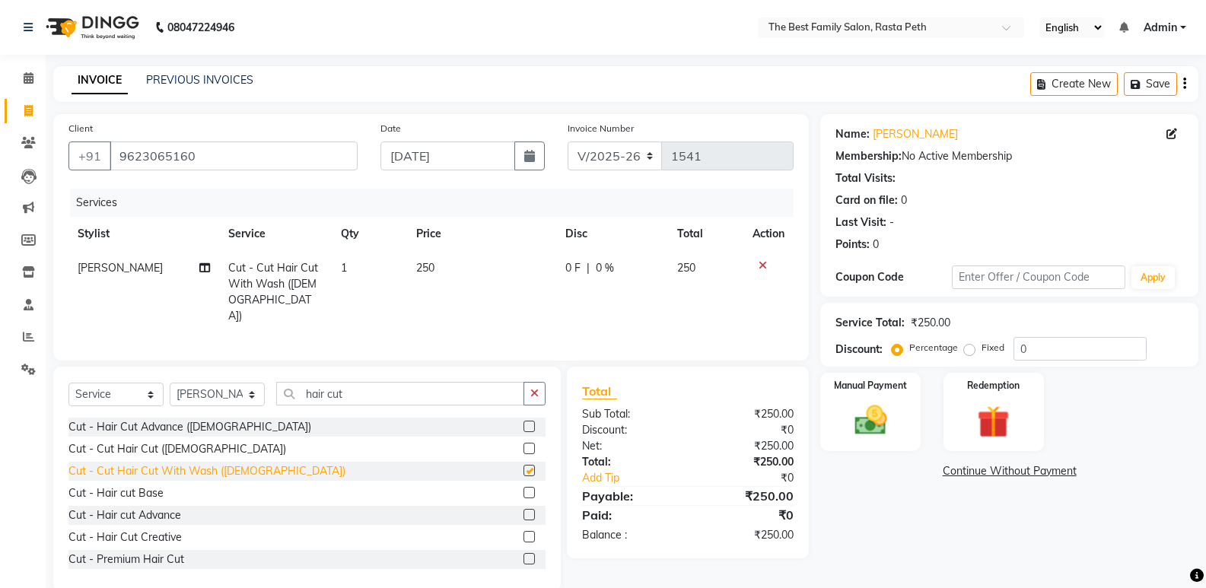
checkbox input "false"
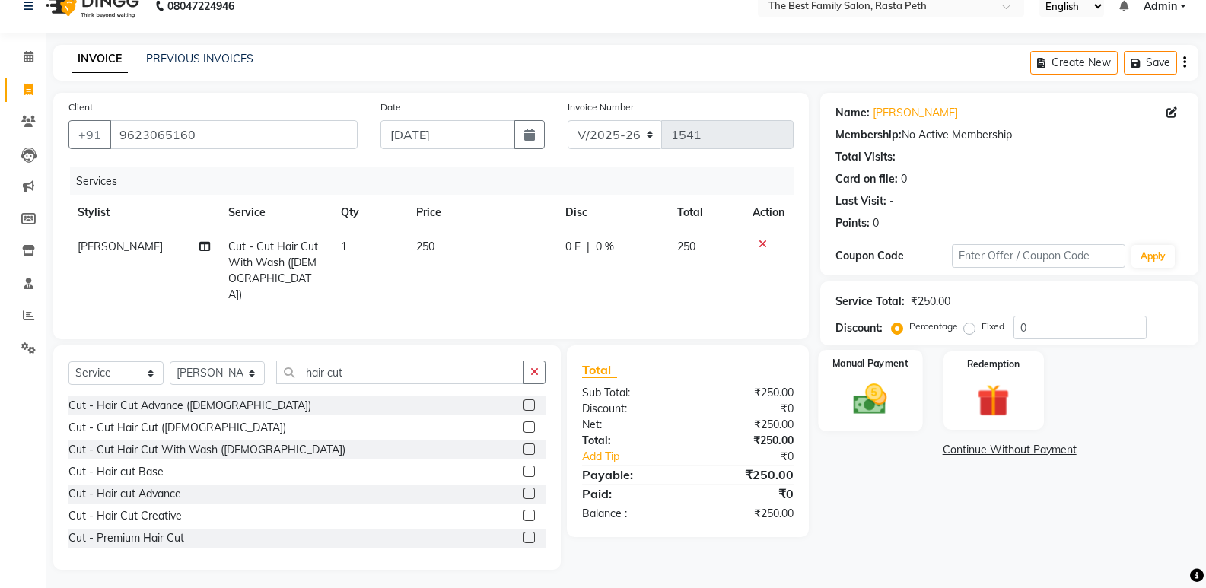
click at [877, 405] on img at bounding box center [870, 399] width 54 height 39
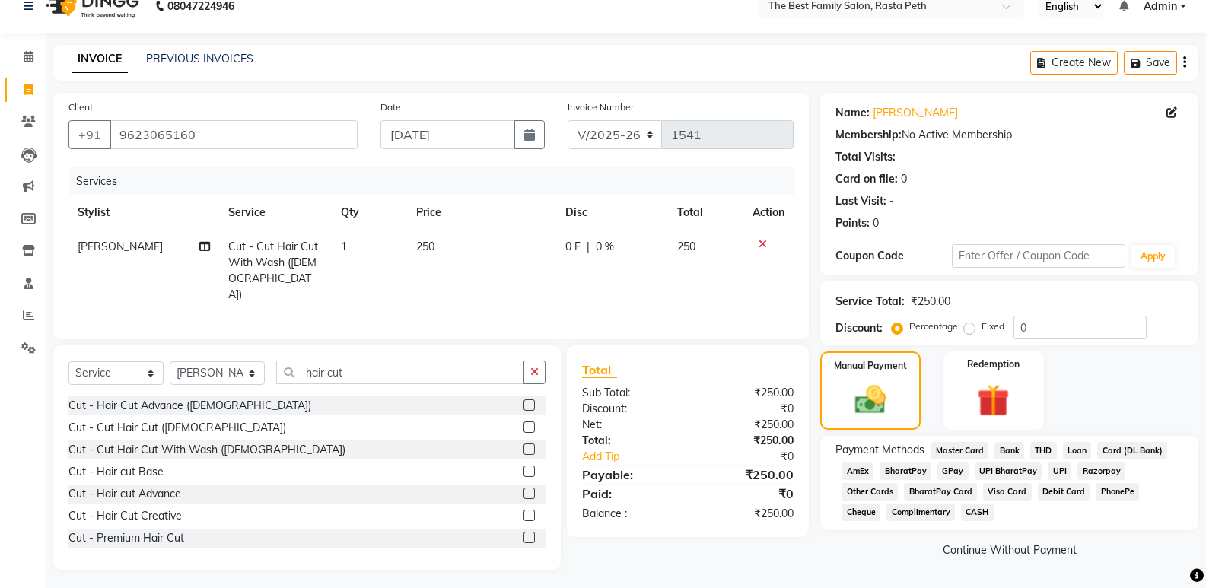
click at [1059, 469] on span "UPI" at bounding box center [1060, 472] width 24 height 18
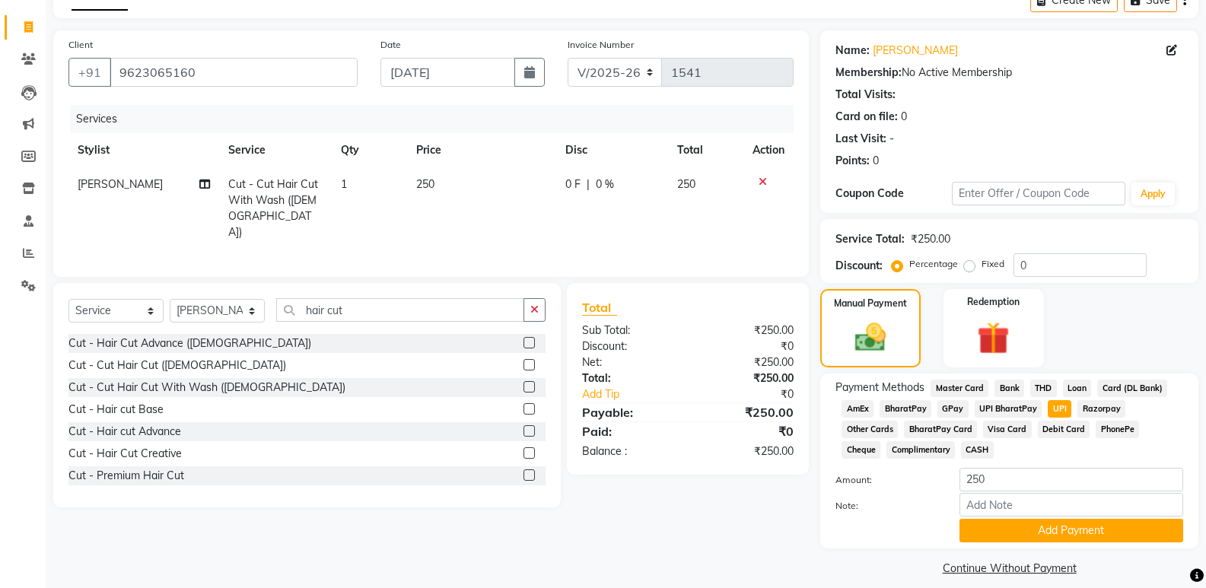
scroll to position [98, 0]
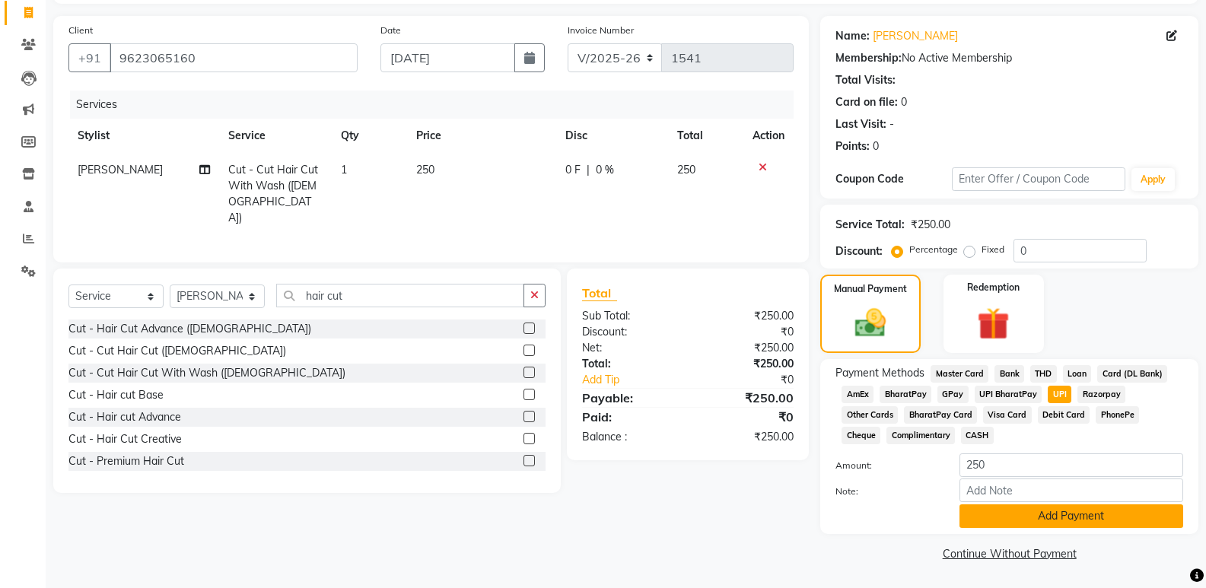
click at [1051, 514] on button "Add Payment" at bounding box center [1072, 517] width 224 height 24
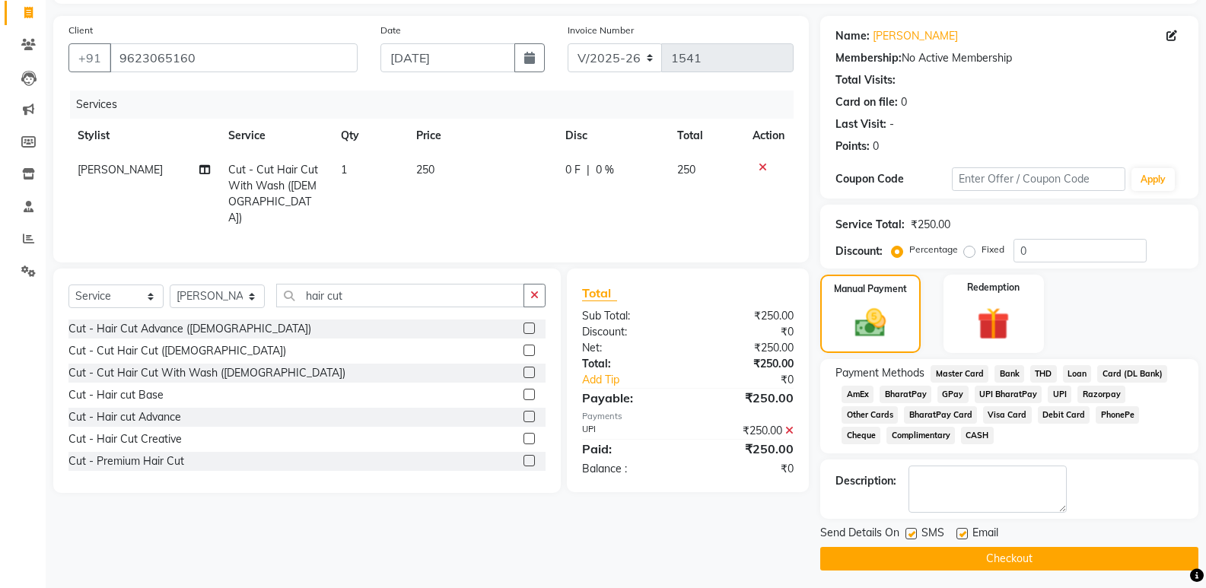
click at [890, 564] on button "Checkout" at bounding box center [1009, 559] width 378 height 24
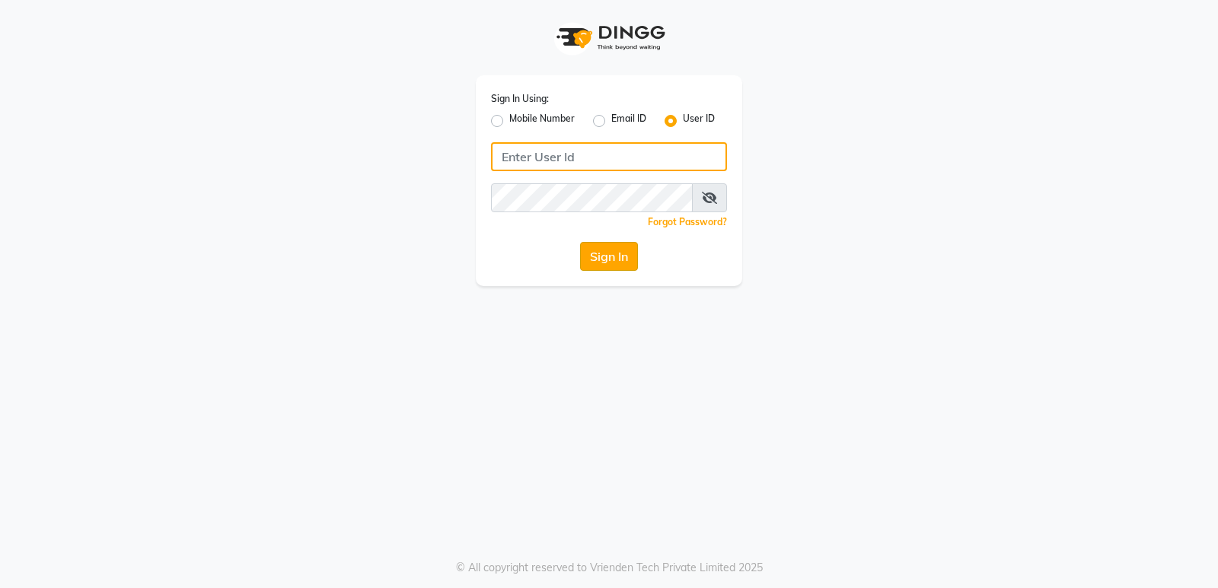
type input "Thebfs01"
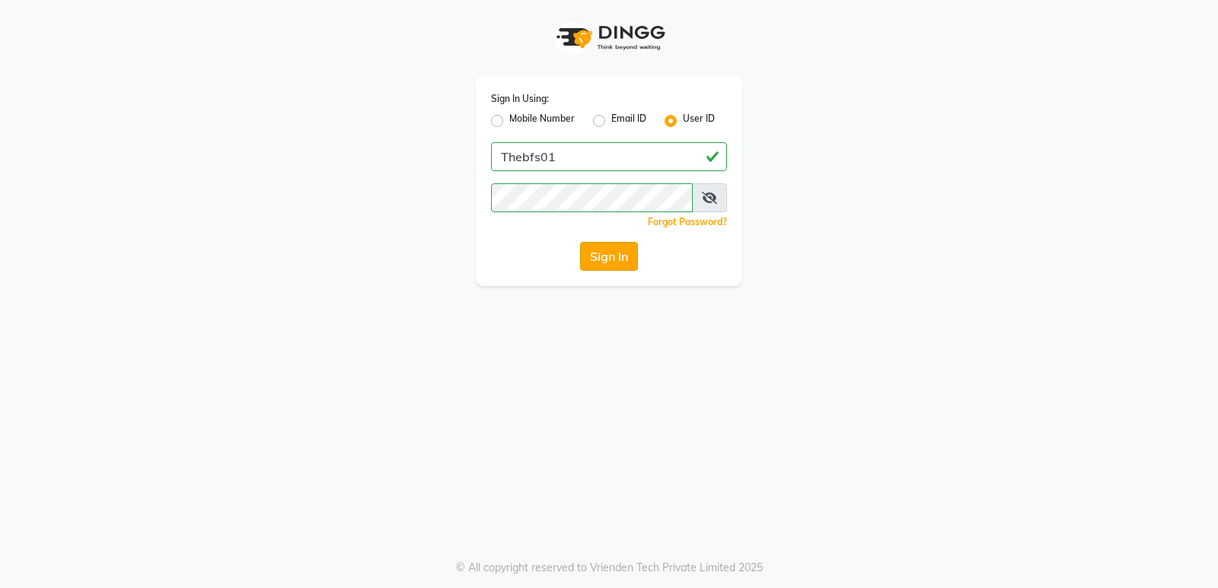
click at [612, 260] on button "Sign In" at bounding box center [609, 256] width 58 height 29
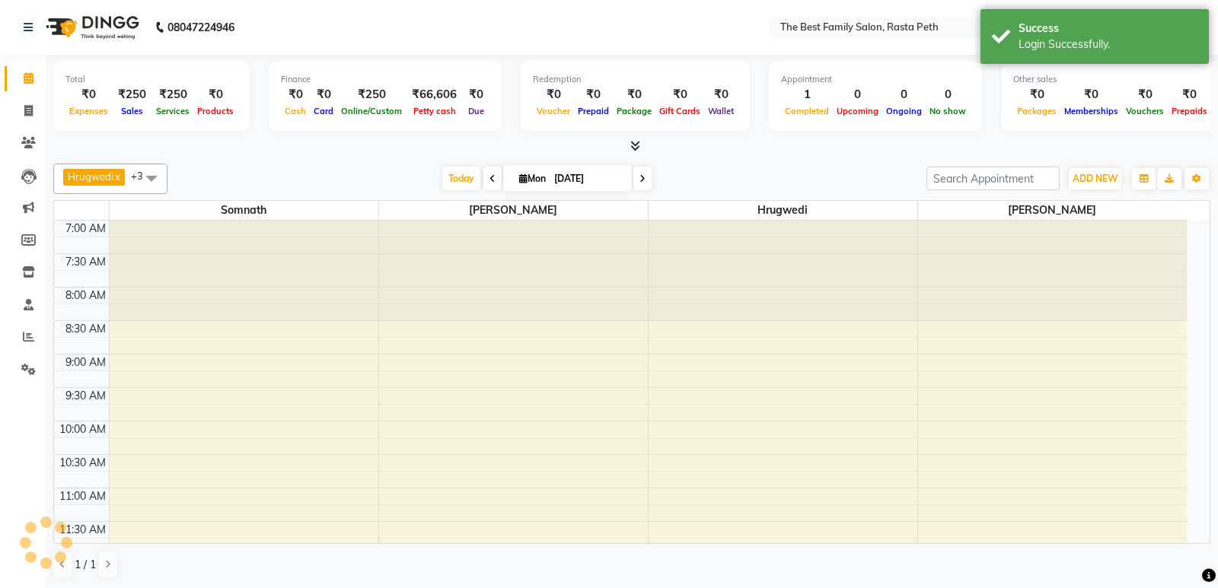
select select "en"
